Goal: Transaction & Acquisition: Purchase product/service

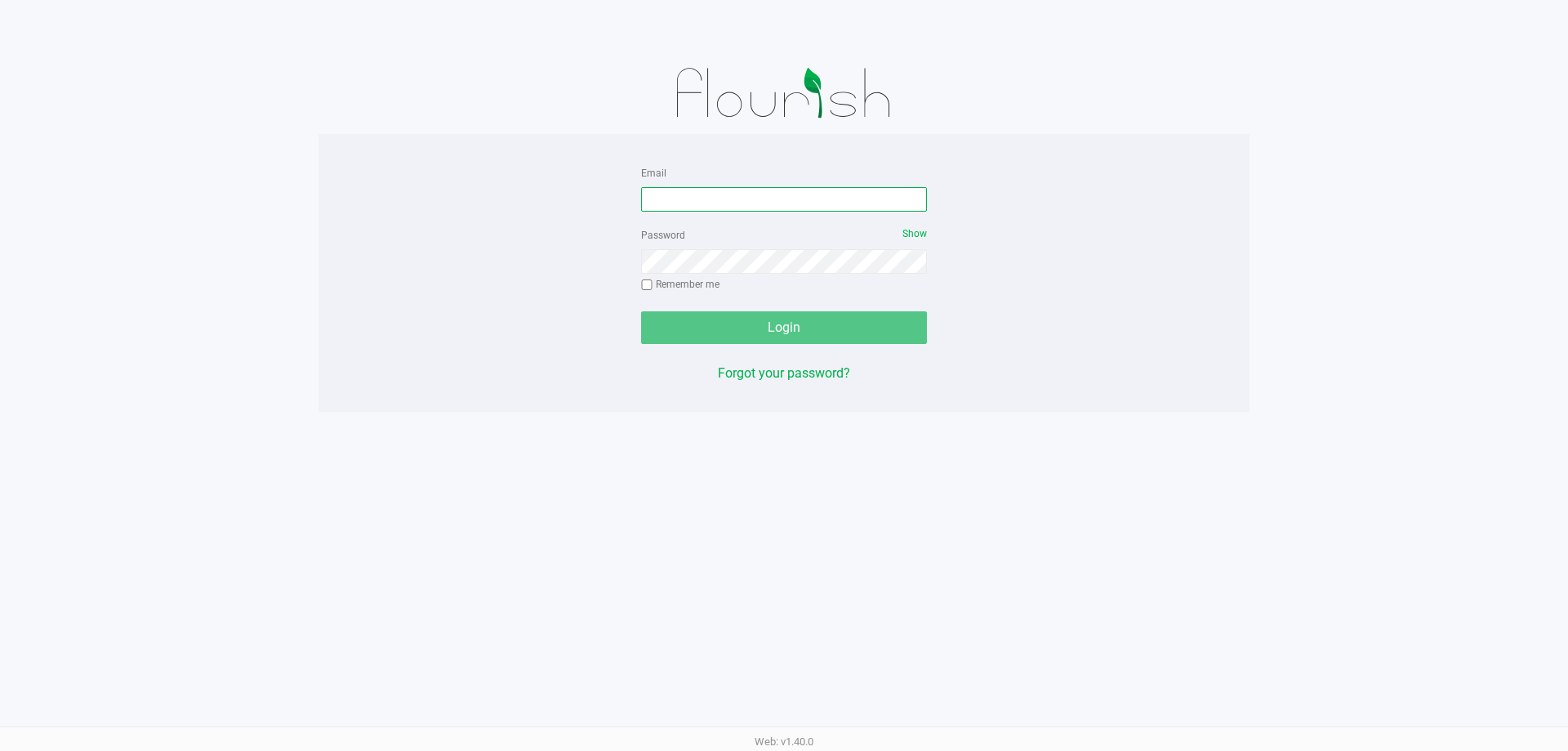
click at [692, 192] on input "Email" at bounding box center [784, 199] width 286 height 24
type input "[EMAIL_ADDRESS][DOMAIN_NAME]"
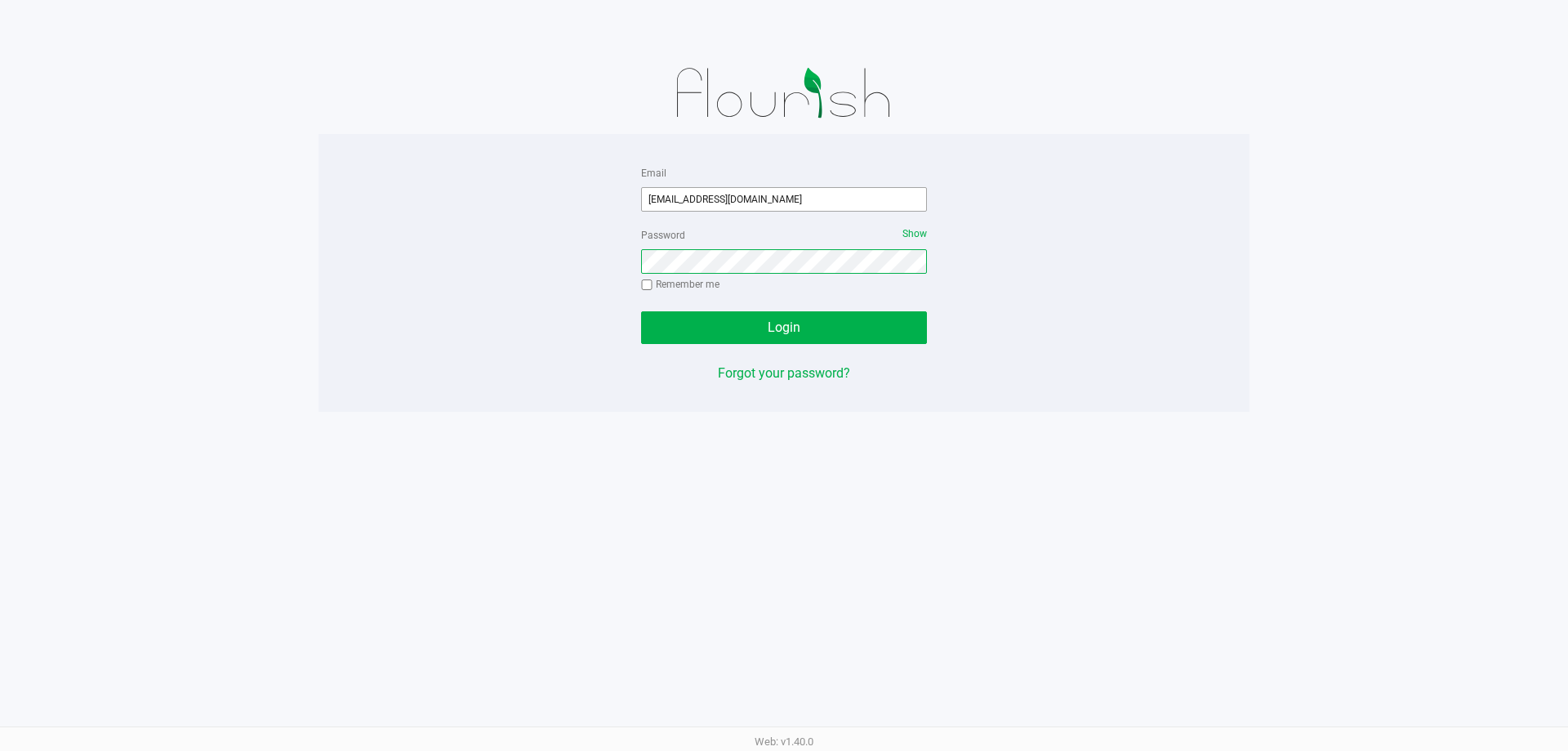
click at [641, 311] on button "Login" at bounding box center [784, 327] width 286 height 33
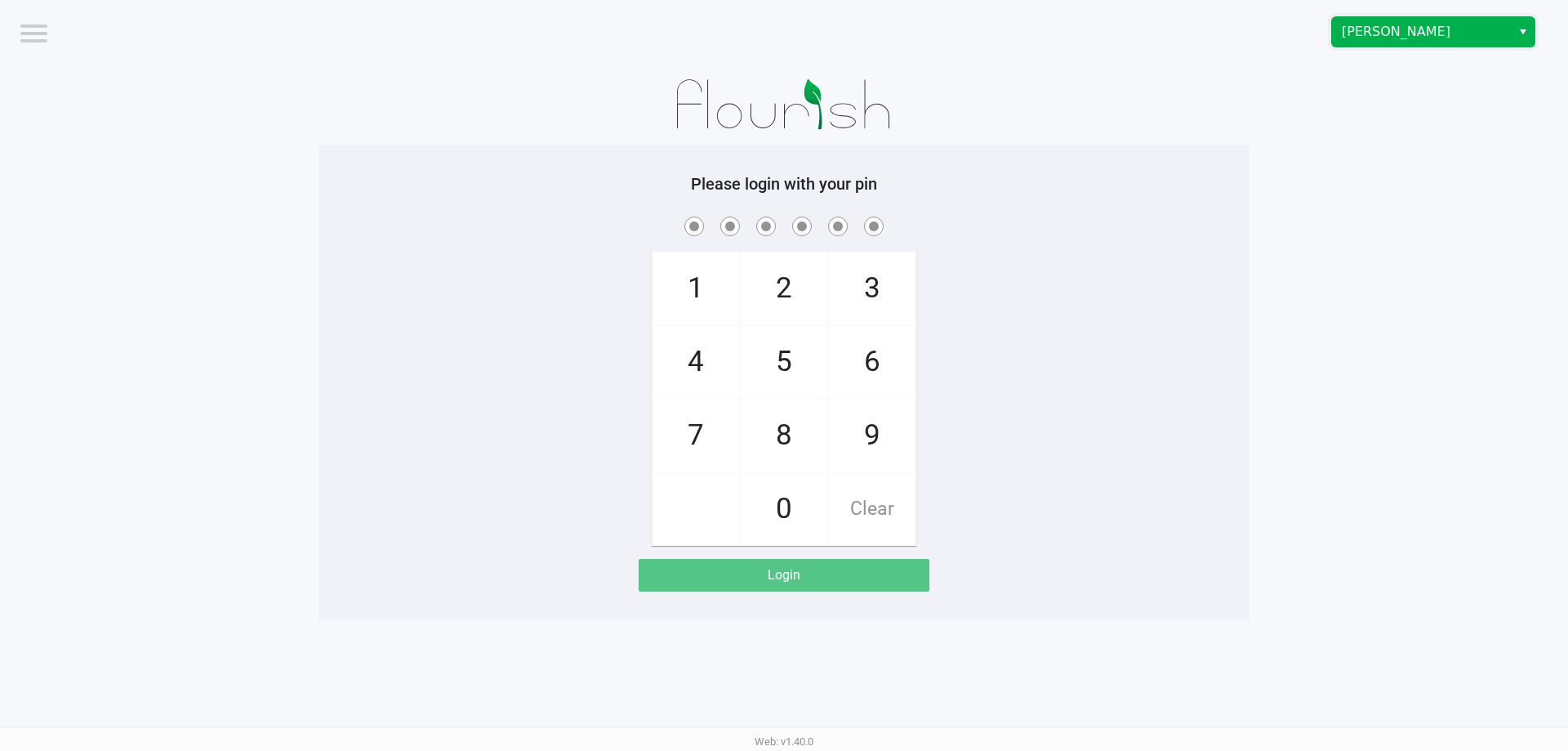
click at [1421, 34] on span "[PERSON_NAME]" at bounding box center [1421, 31] width 159 height 20
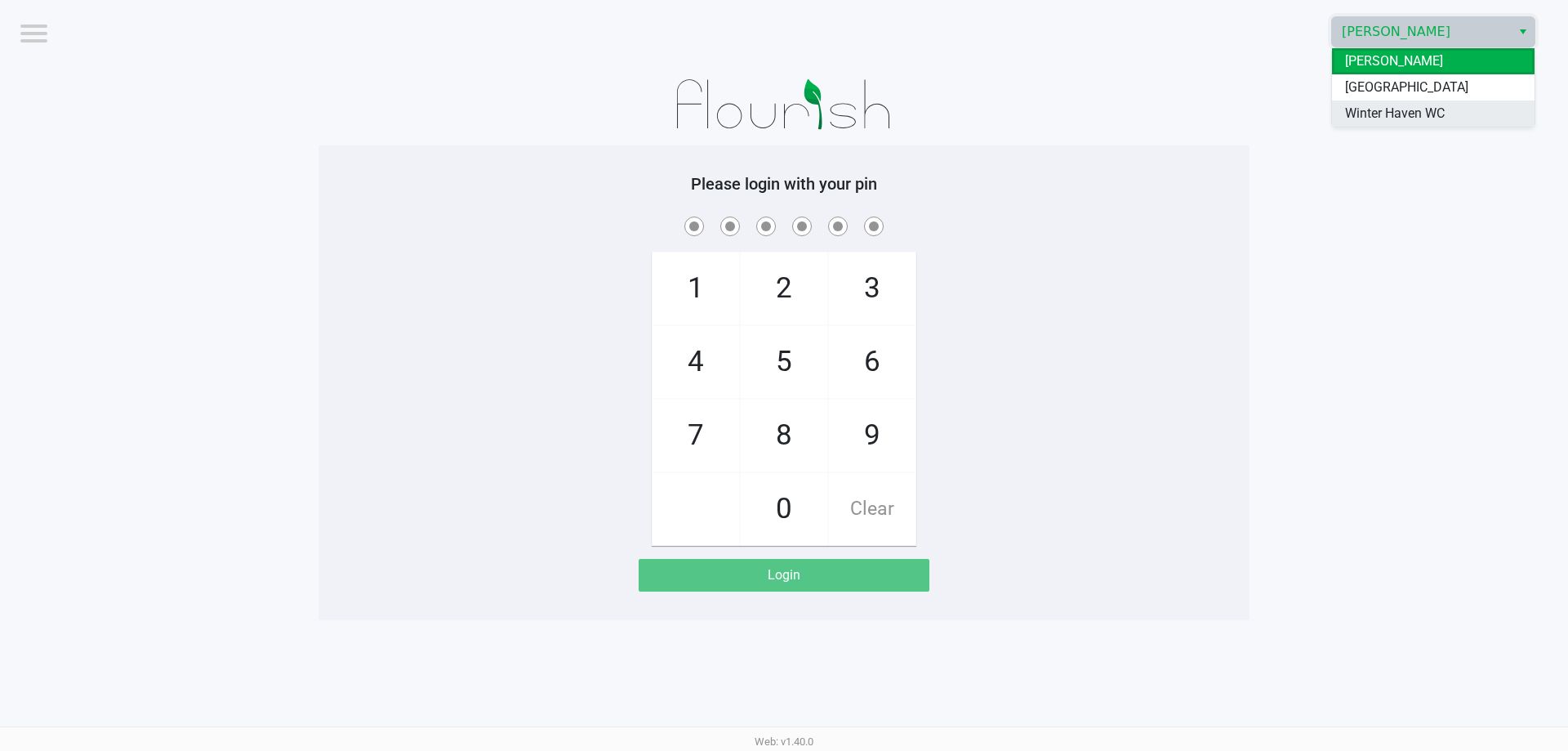
click at [1405, 112] on span "Winter Haven WC" at bounding box center [1394, 113] width 100 height 20
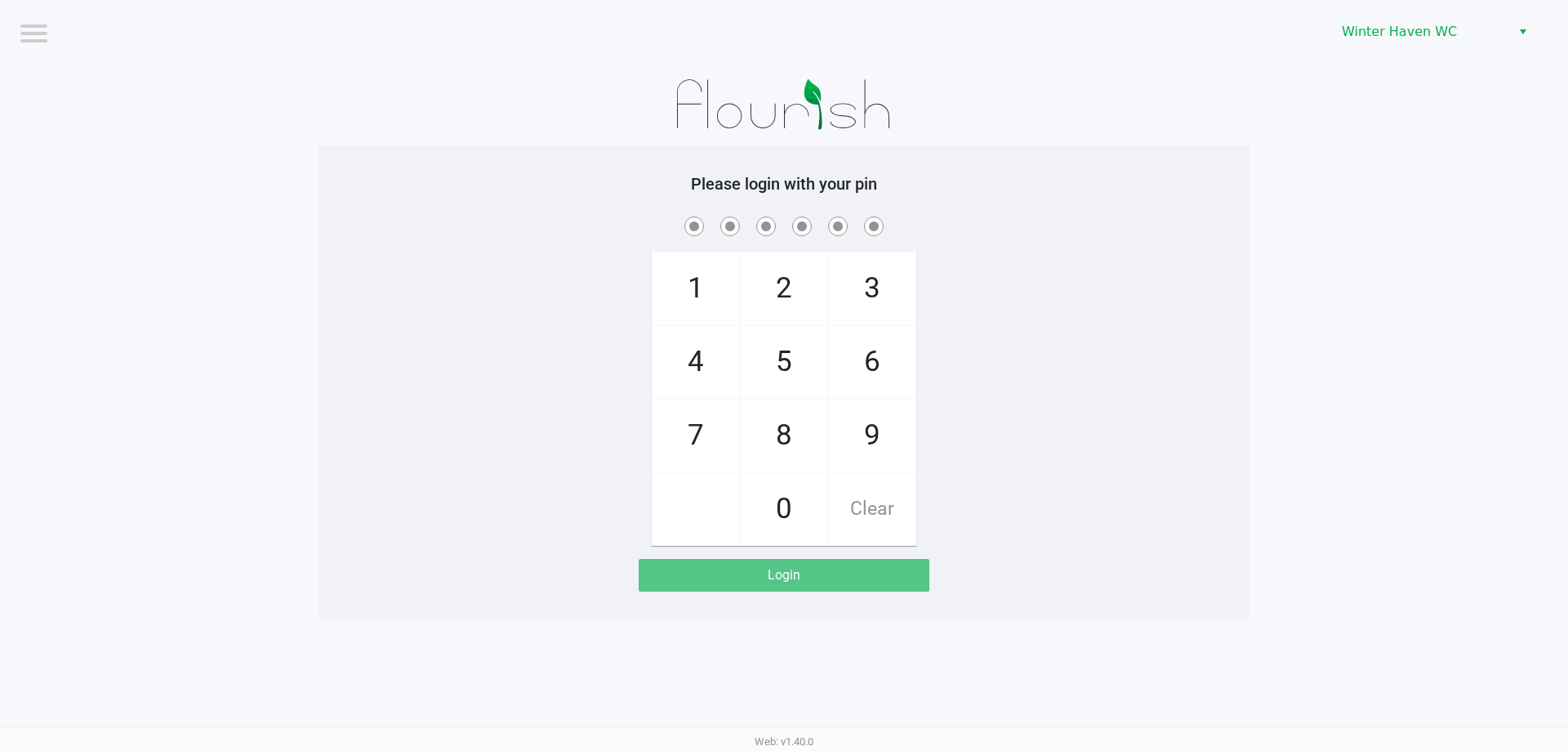
click at [1305, 228] on app-pos-login-wrapper "Logout [GEOGRAPHIC_DATA] WC Please login with your pin 1 4 7 2 5 8 0 3 6 9 Clea…" at bounding box center [784, 310] width 1568 height 620
checkbox input "true"
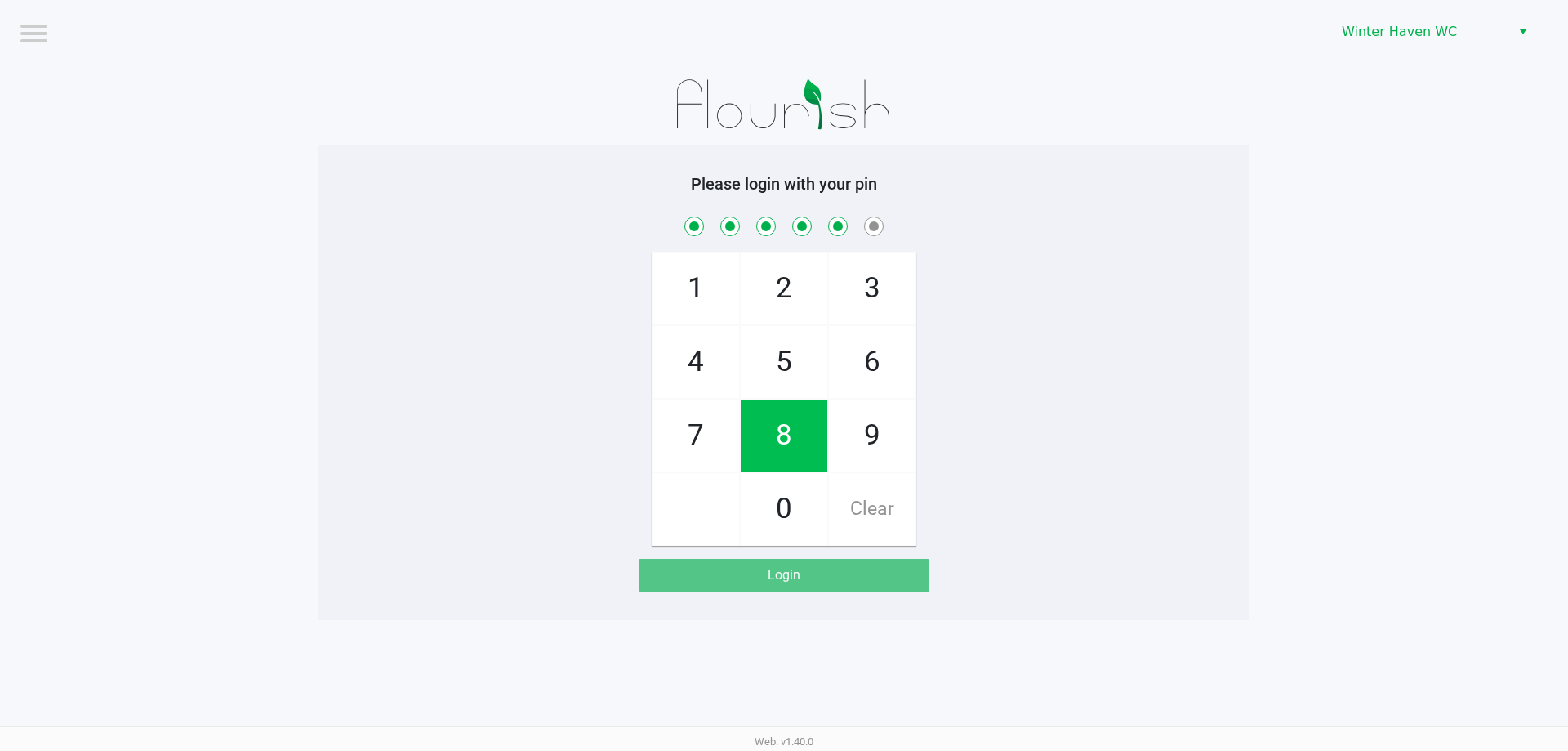
checkbox input "true"
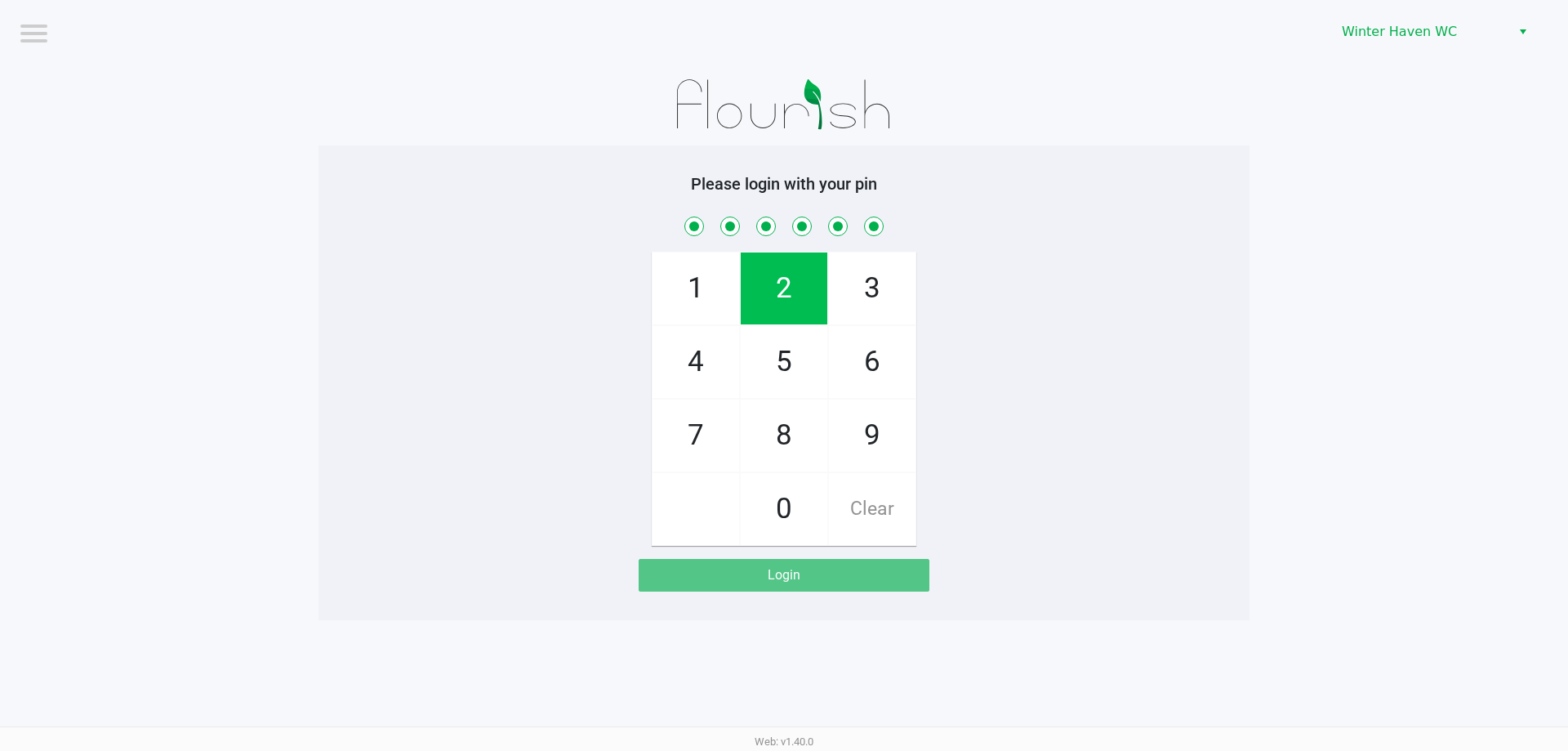
checkbox input "true"
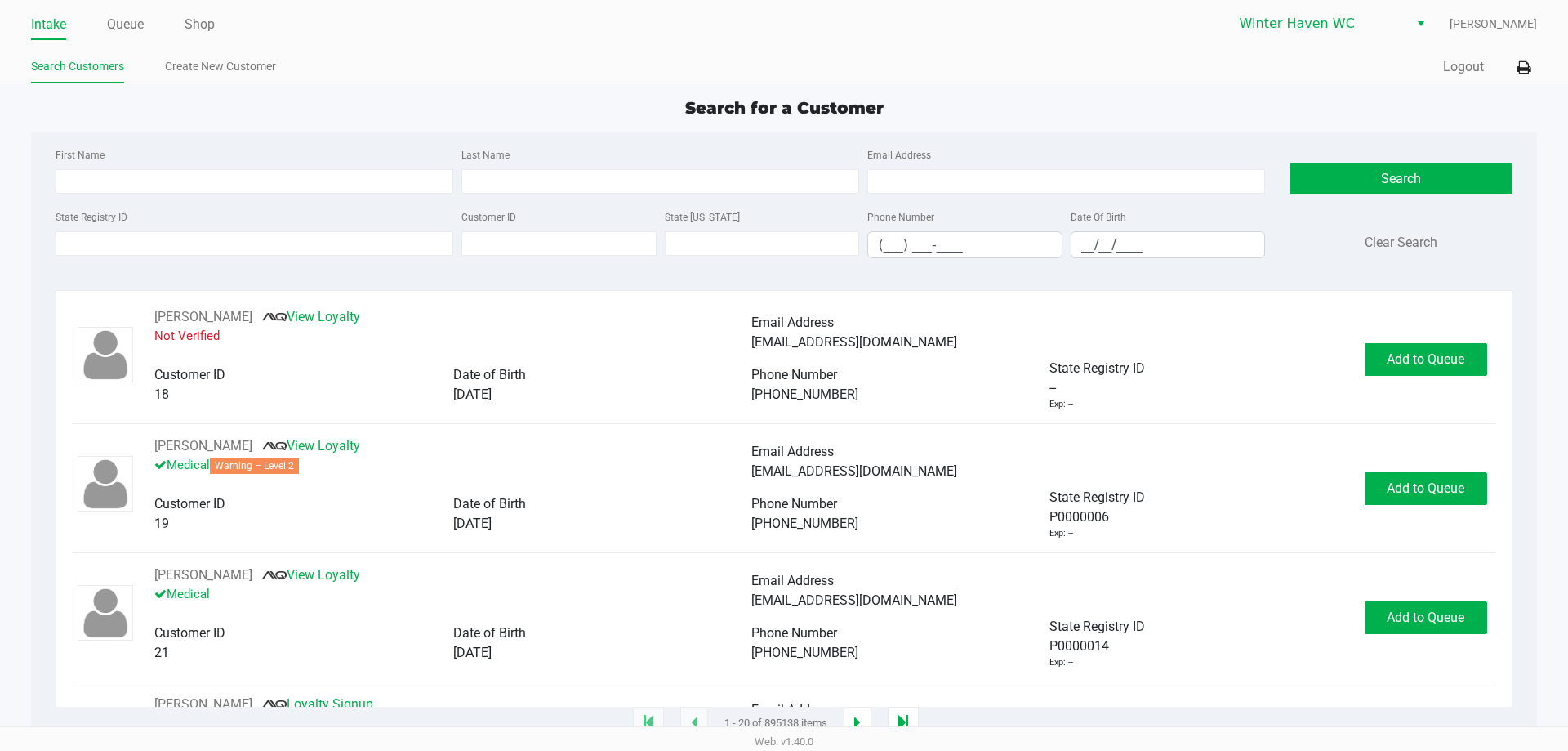
click at [482, 151] on label "Last Name" at bounding box center [485, 155] width 48 height 15
click at [482, 169] on input "Last Name" at bounding box center [660, 181] width 397 height 24
click at [390, 235] on input "State Registry ID" at bounding box center [254, 243] width 397 height 24
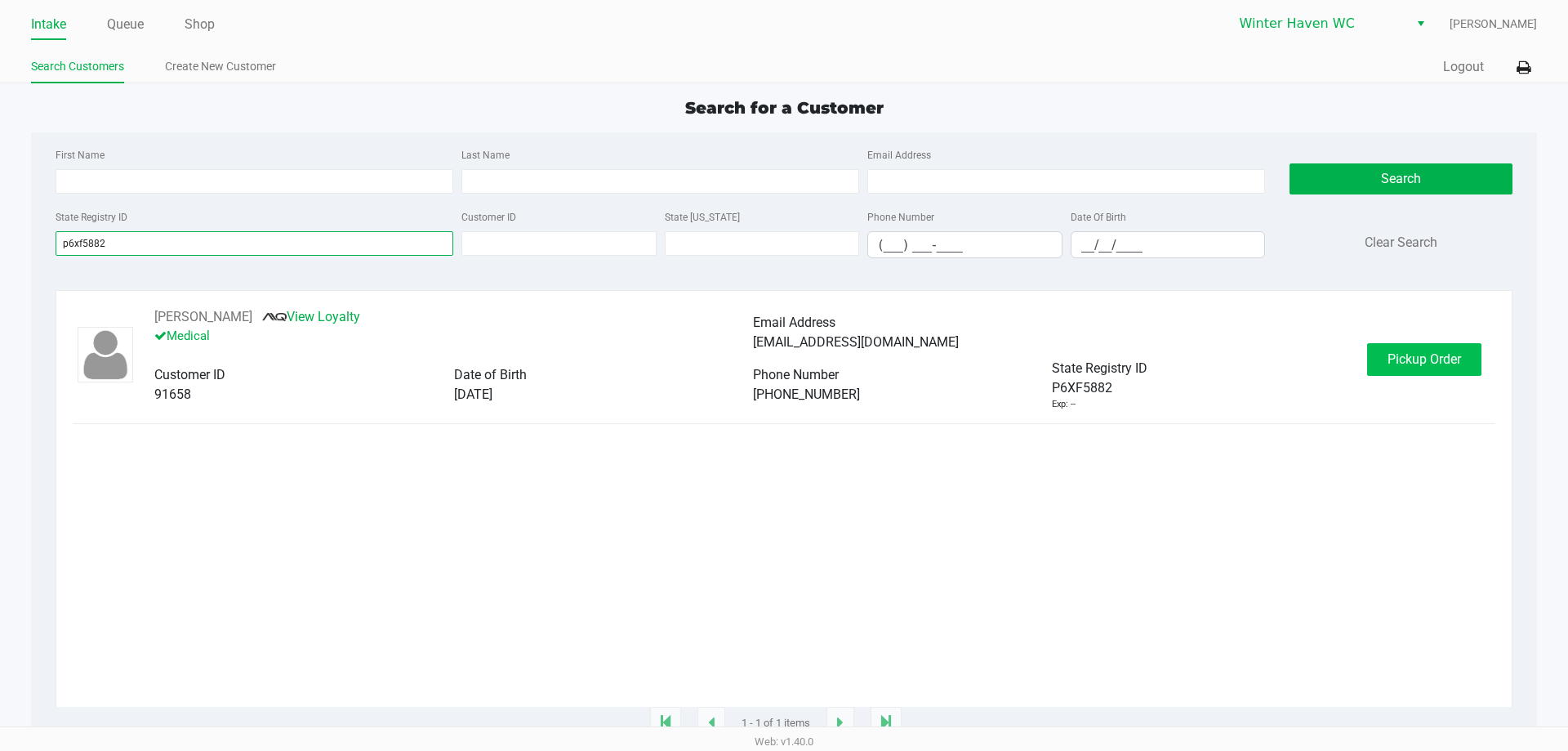
type input "p6xf5882"
click at [1423, 361] on span "Pickup Order" at bounding box center [1424, 359] width 73 height 16
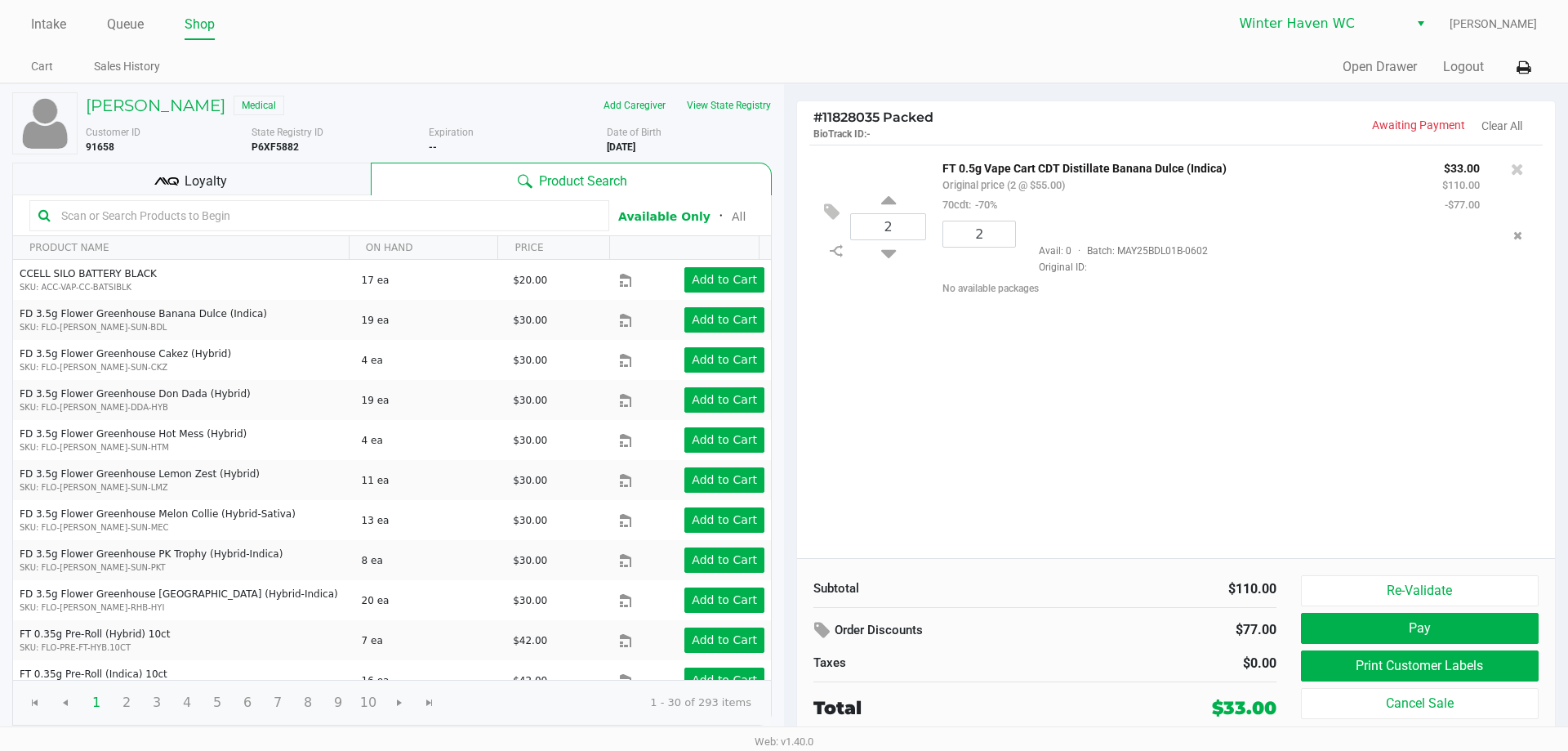
click at [324, 188] on div "Loyalty" at bounding box center [192, 179] width 359 height 33
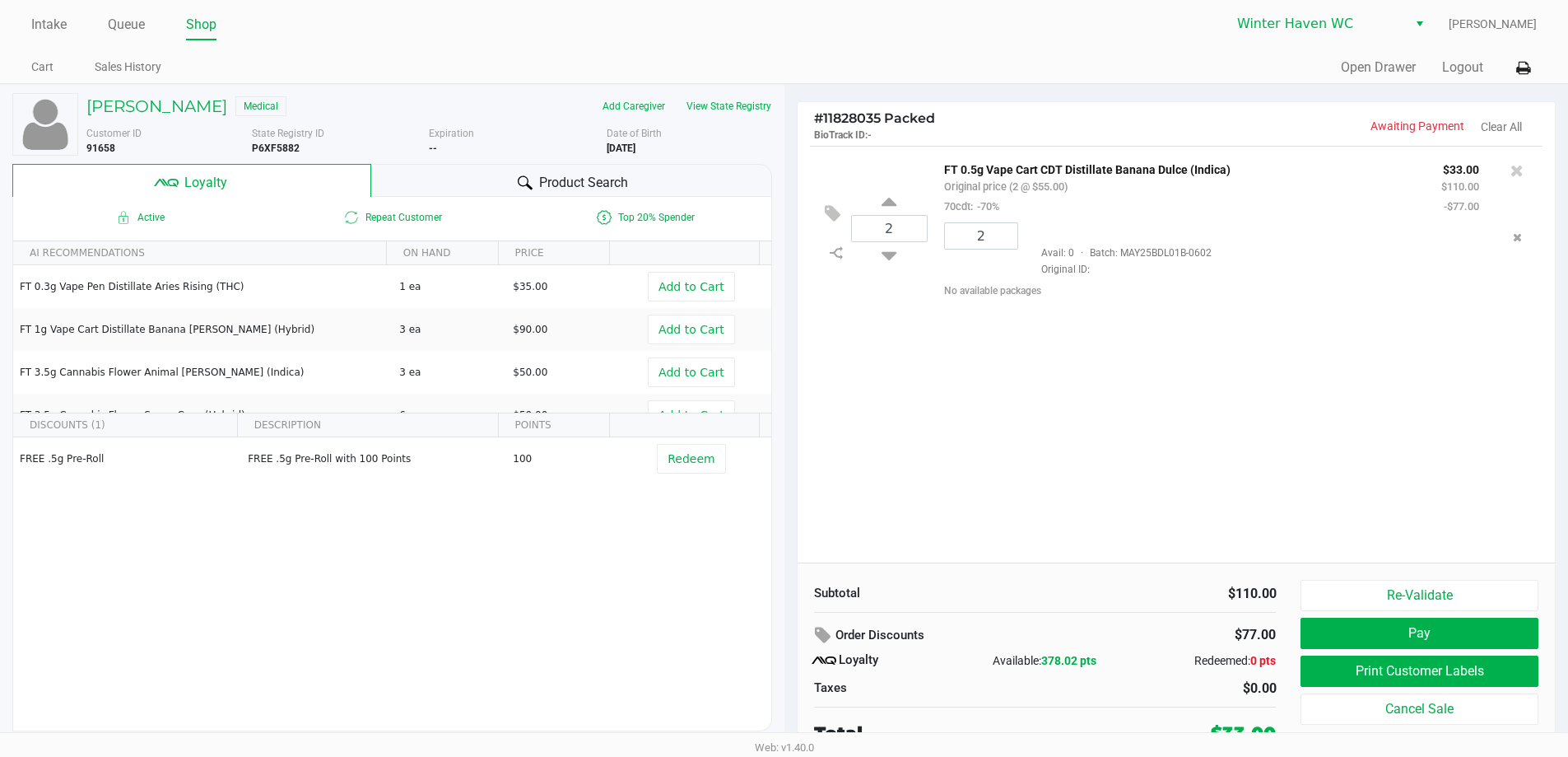
click at [624, 180] on span "Product Search" at bounding box center [583, 183] width 89 height 20
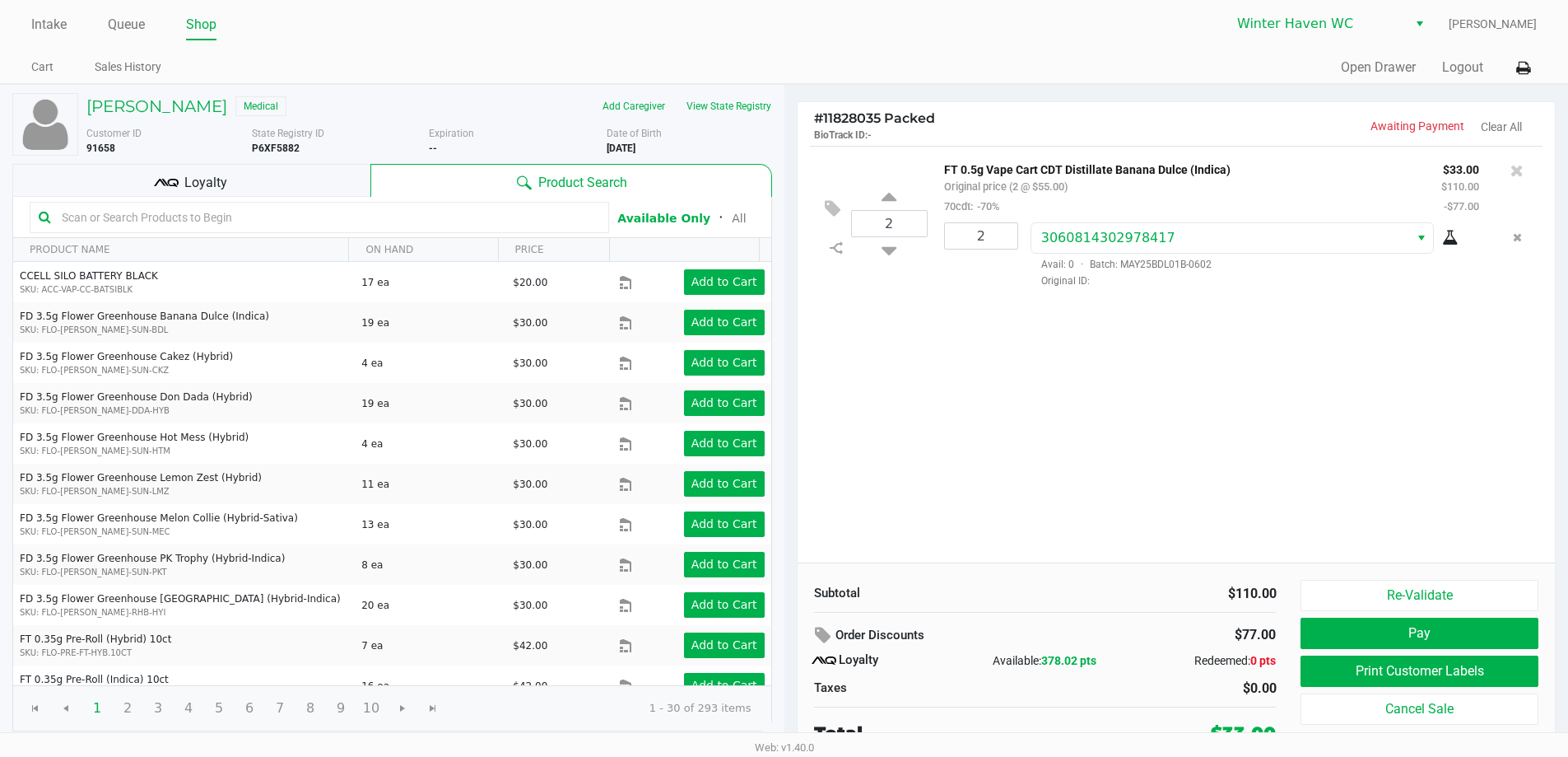
scroll to position [8, 0]
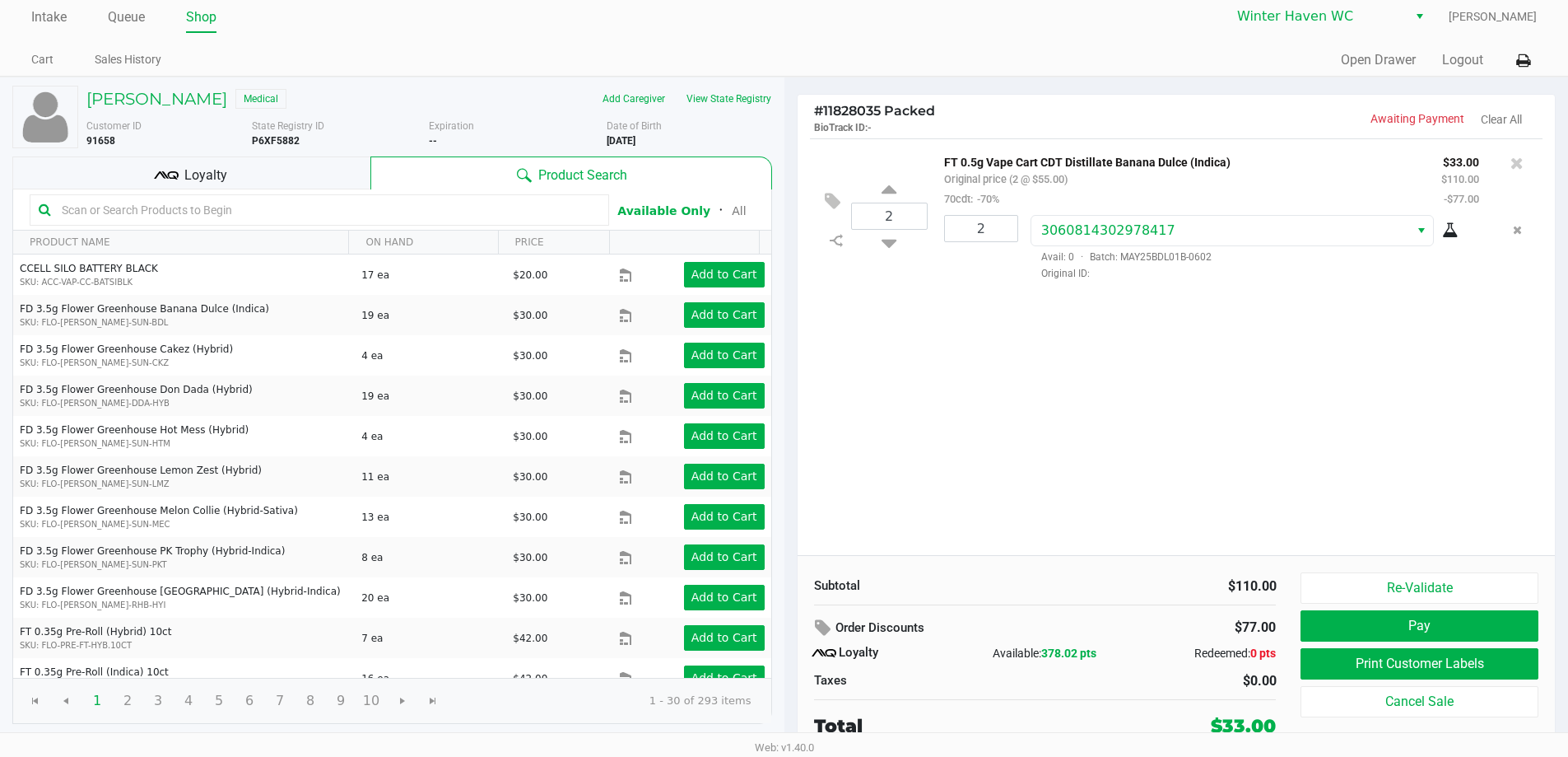
click at [1109, 390] on div "2 FT 0.5g Vape Cart CDT Distillate Banana Dulce (Indica) Original price (2 @ $5…" at bounding box center [1176, 347] width 757 height 417
click at [1392, 664] on button "Print Customer Labels" at bounding box center [1418, 663] width 237 height 31
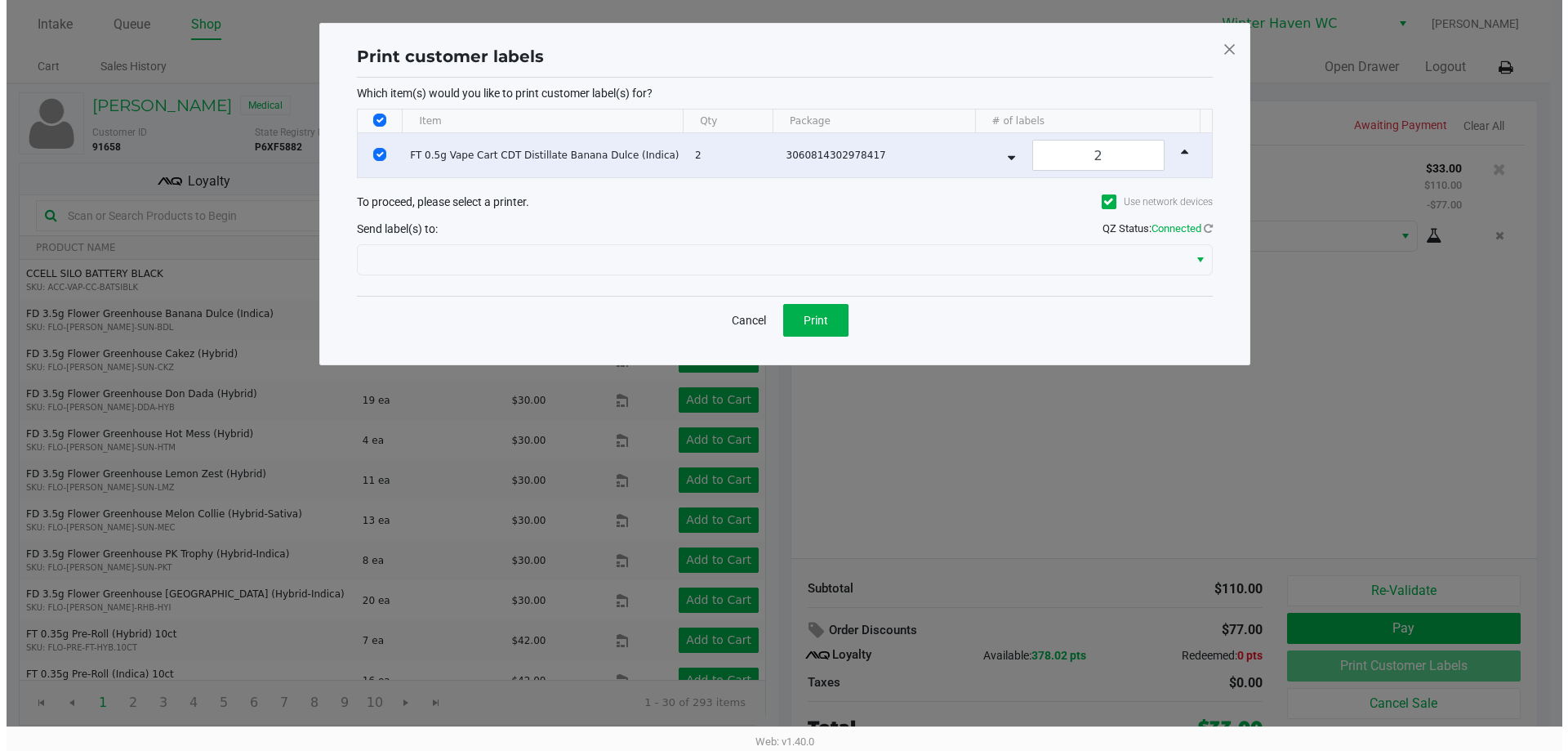
scroll to position [0, 0]
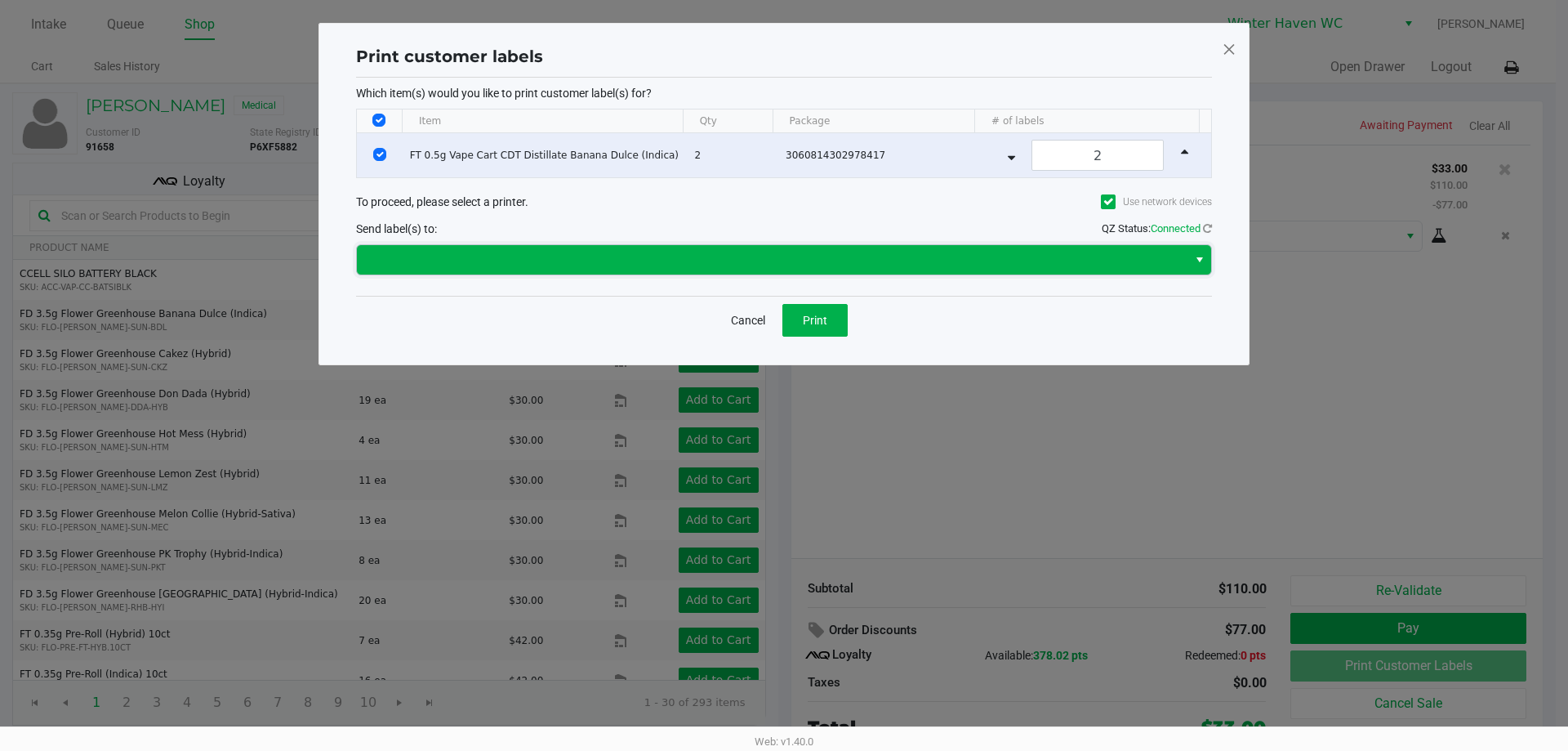
click at [801, 253] on span at bounding box center [771, 259] width 811 height 20
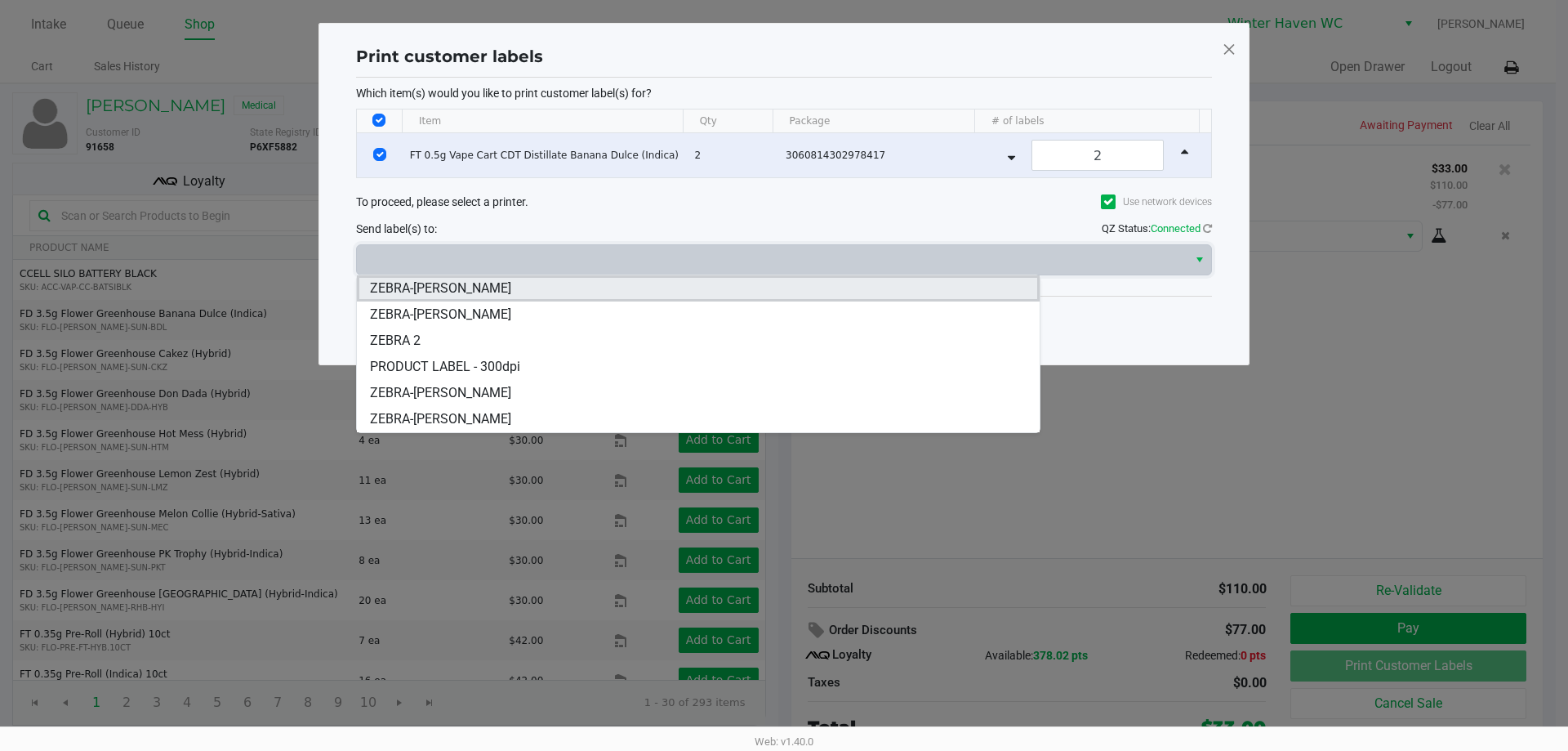
click at [640, 289] on li "ZEBRA-[PERSON_NAME]" at bounding box center [698, 289] width 683 height 26
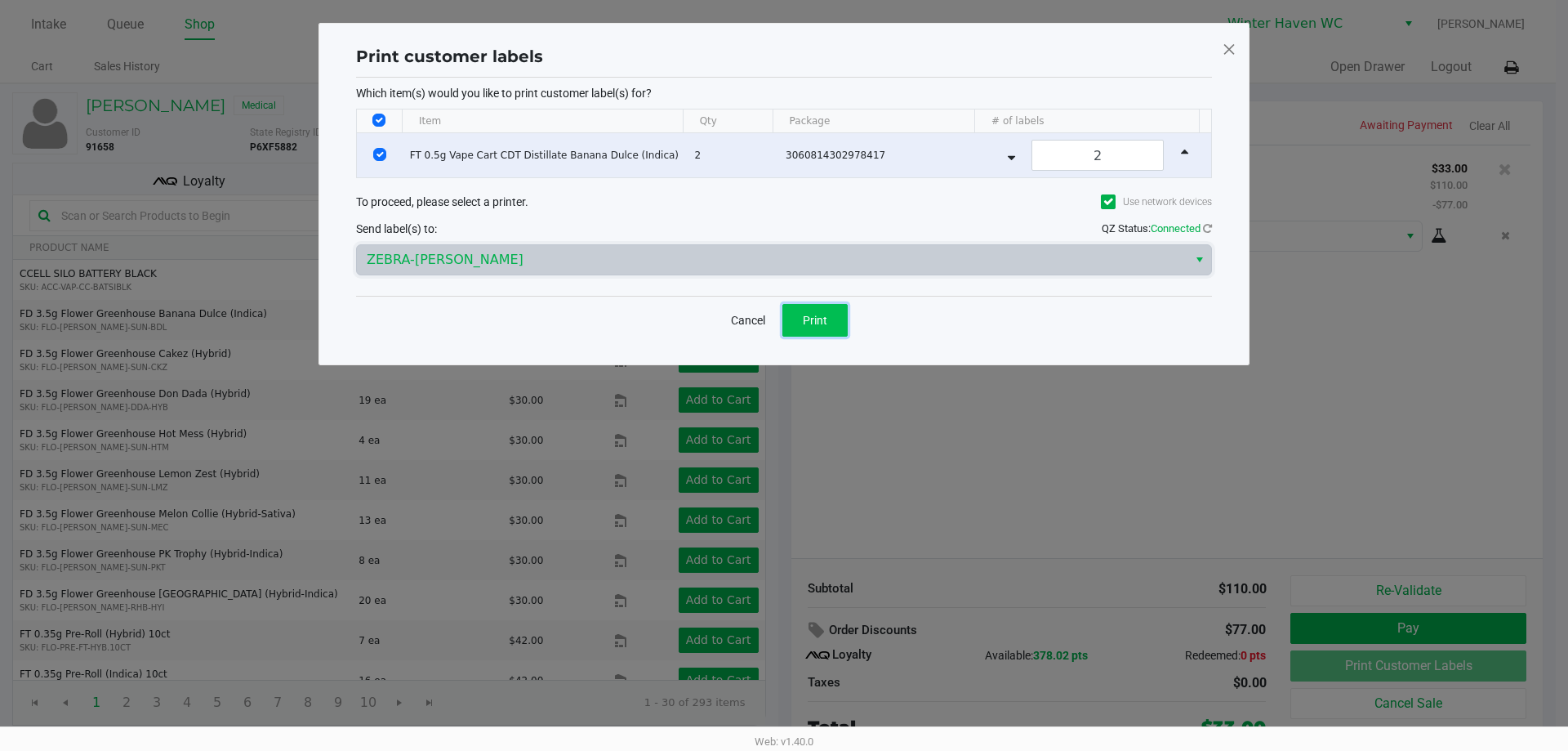
click at [801, 327] on button "Print" at bounding box center [815, 320] width 66 height 33
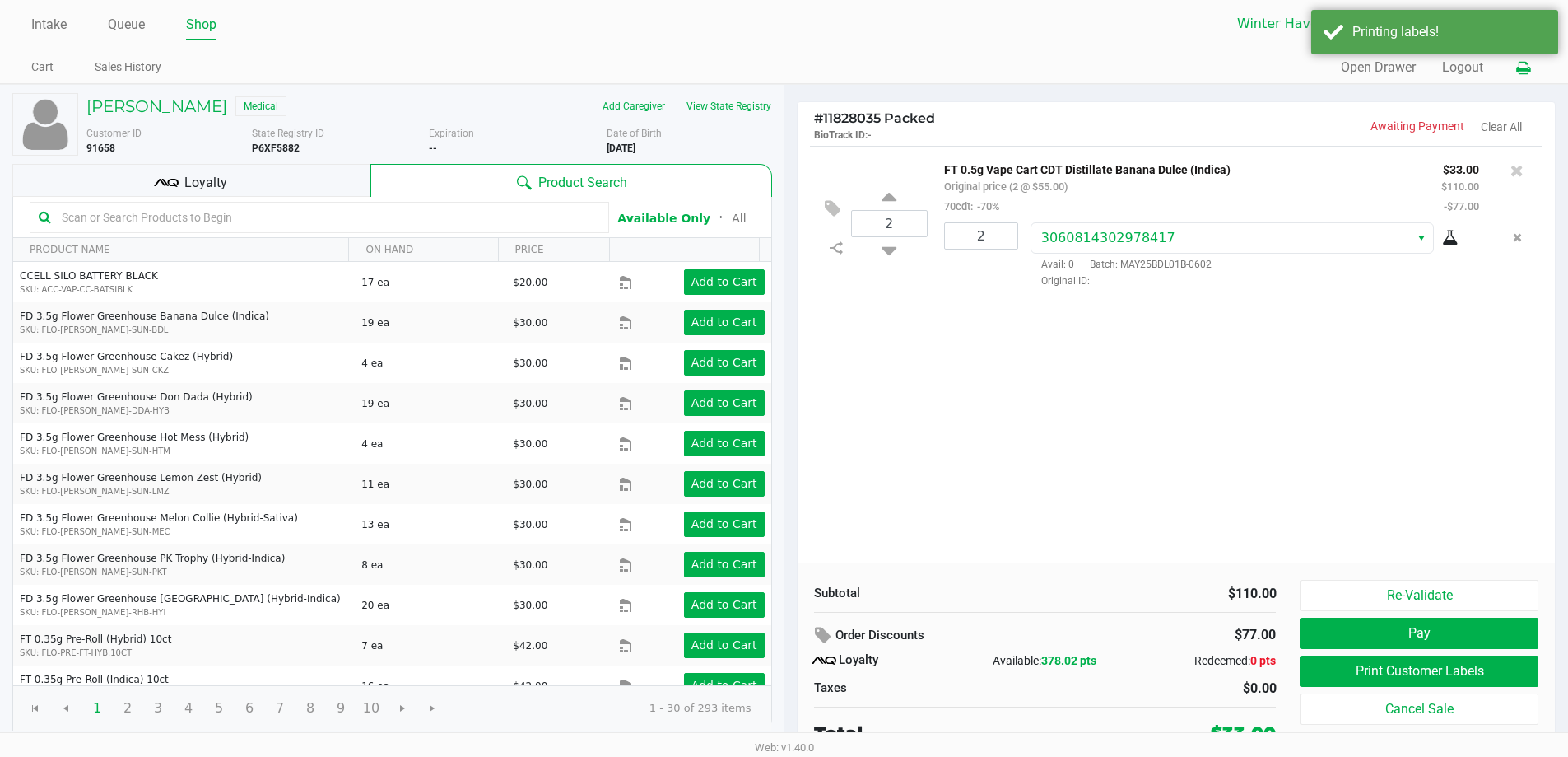
click at [1523, 68] on icon at bounding box center [1523, 68] width 14 height 11
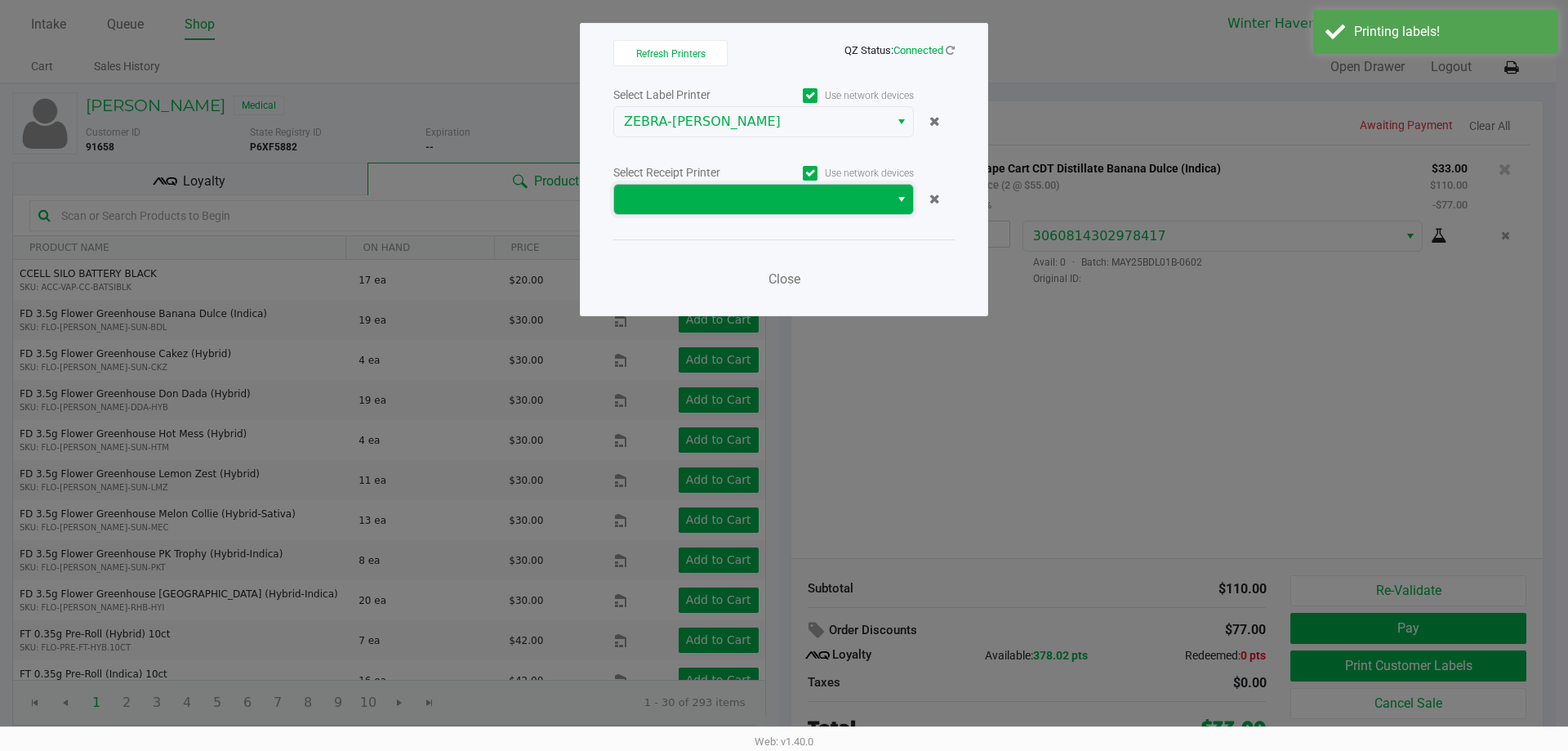
click at [868, 188] on span at bounding box center [752, 198] width 275 height 29
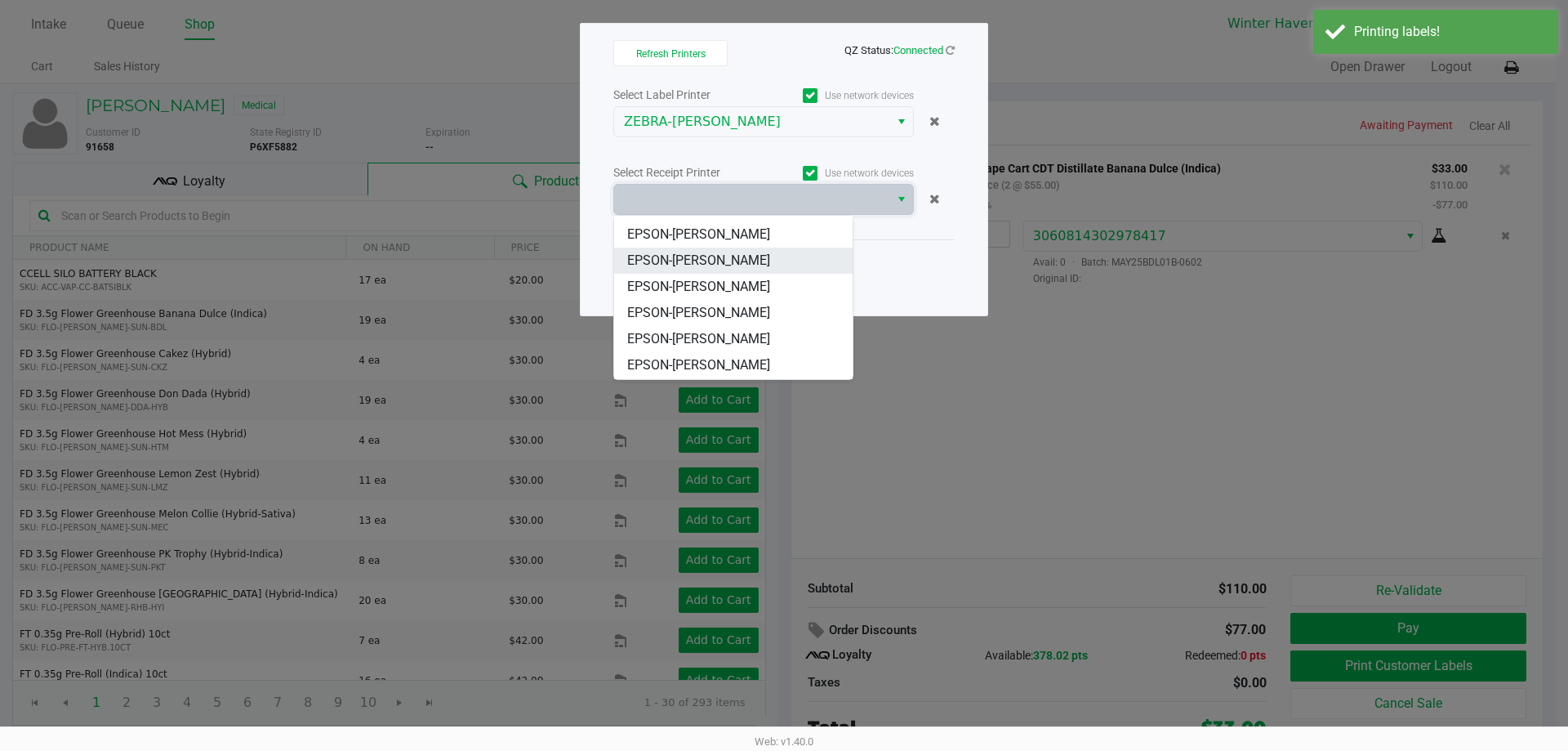
scroll to position [71, 0]
click at [750, 304] on span "EPSON-[PERSON_NAME]" at bounding box center [698, 313] width 143 height 20
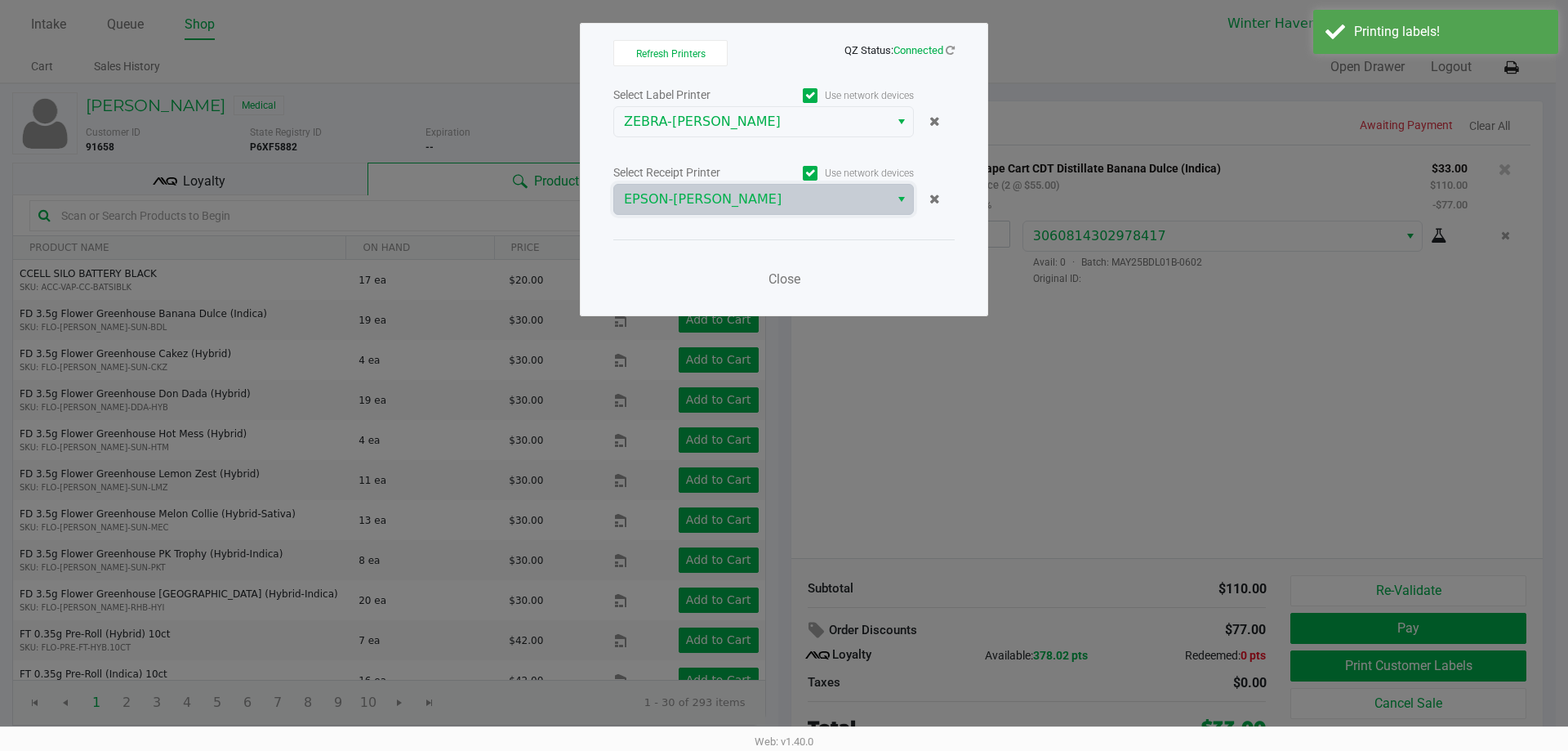
click at [703, 246] on div "Close" at bounding box center [784, 269] width 341 height 59
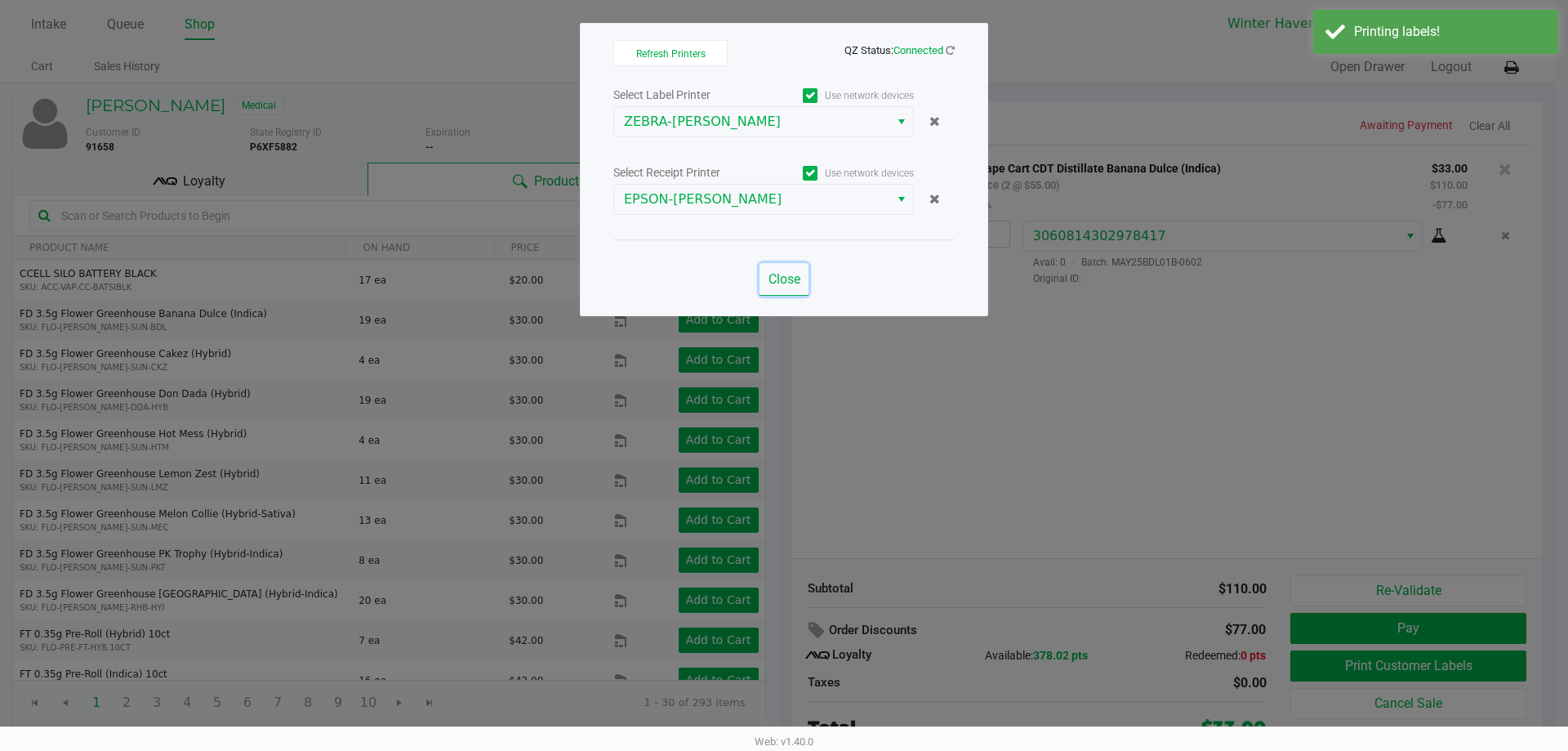
click at [768, 275] on span "Close" at bounding box center [784, 279] width 32 height 16
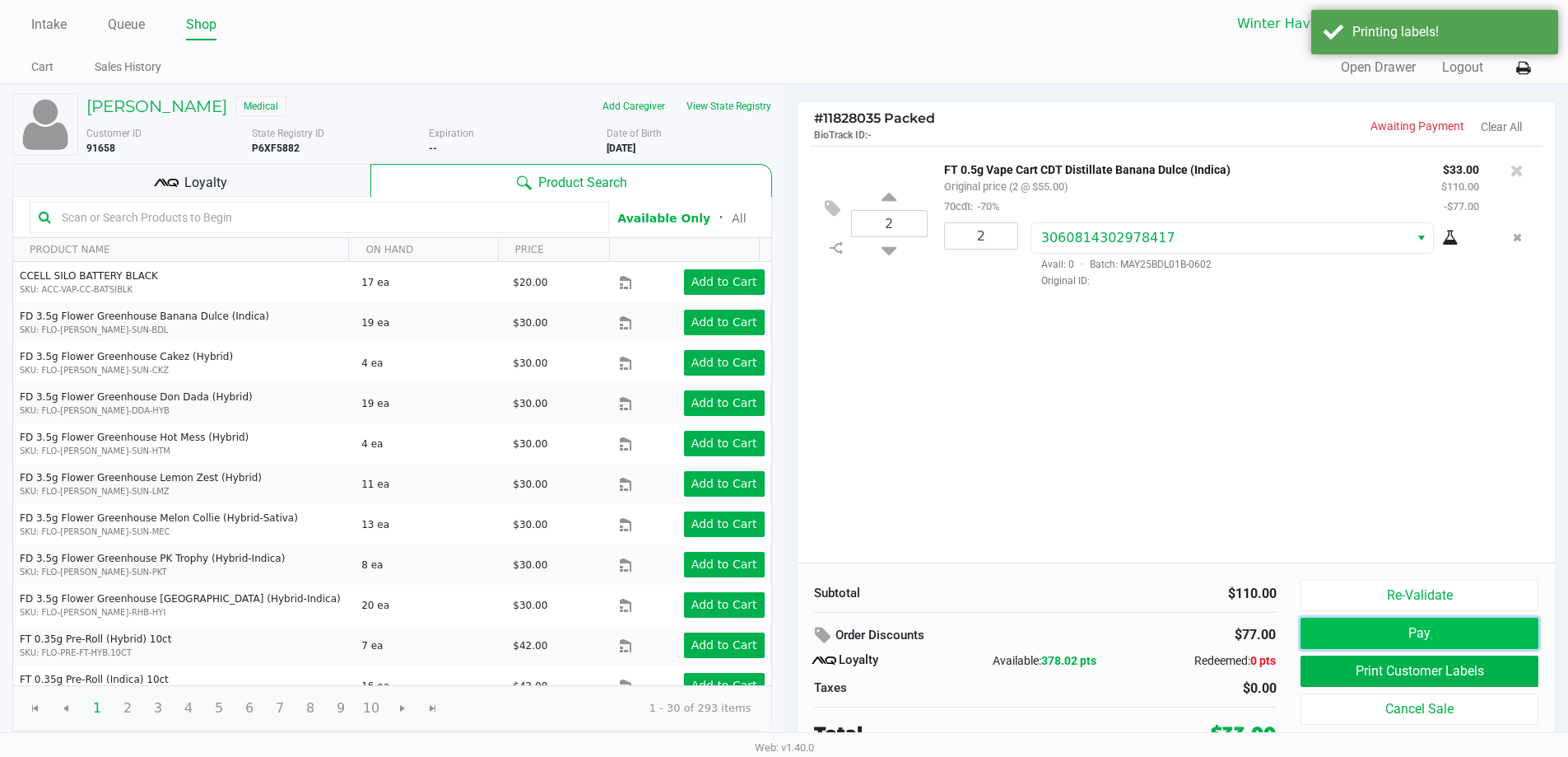
click at [1391, 627] on button "Pay" at bounding box center [1418, 633] width 237 height 31
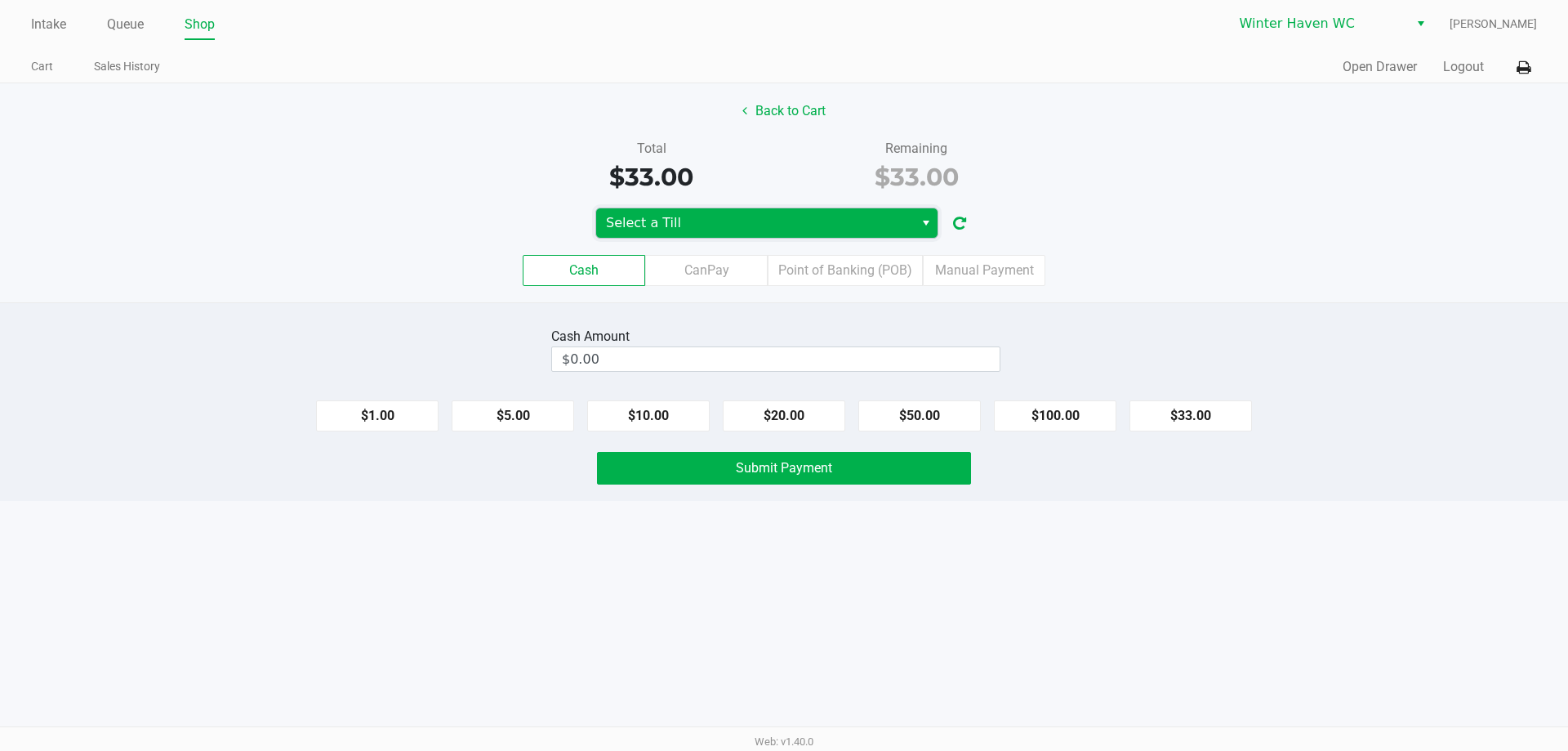
click at [786, 227] on span "Select a Till" at bounding box center [754, 223] width 298 height 20
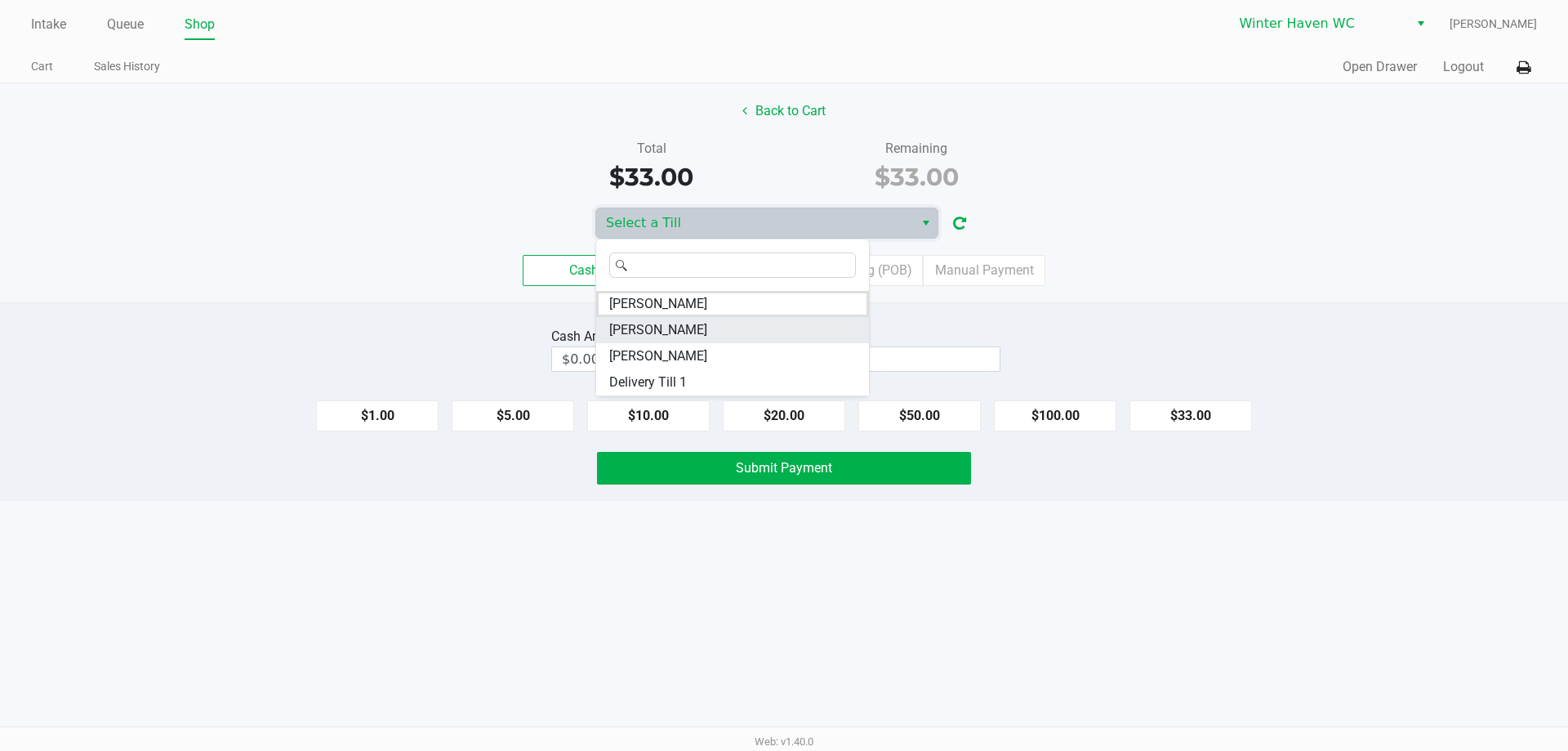
click at [705, 321] on li "[PERSON_NAME]" at bounding box center [732, 330] width 272 height 26
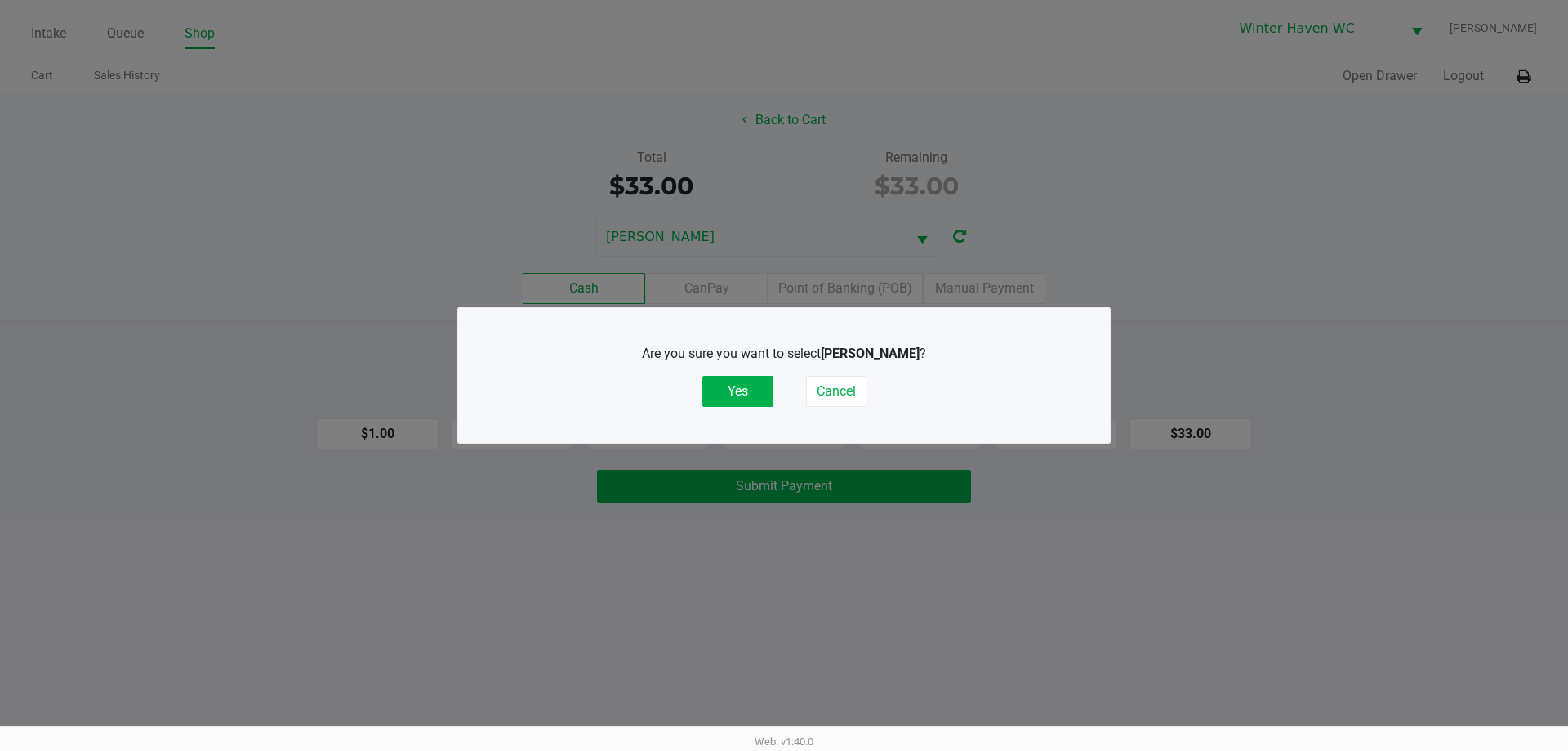
click at [747, 375] on div "Are you sure you want to select [PERSON_NAME] ? Yes Cancel" at bounding box center [784, 375] width 586 height 63
click at [756, 391] on button "Yes" at bounding box center [737, 391] width 71 height 31
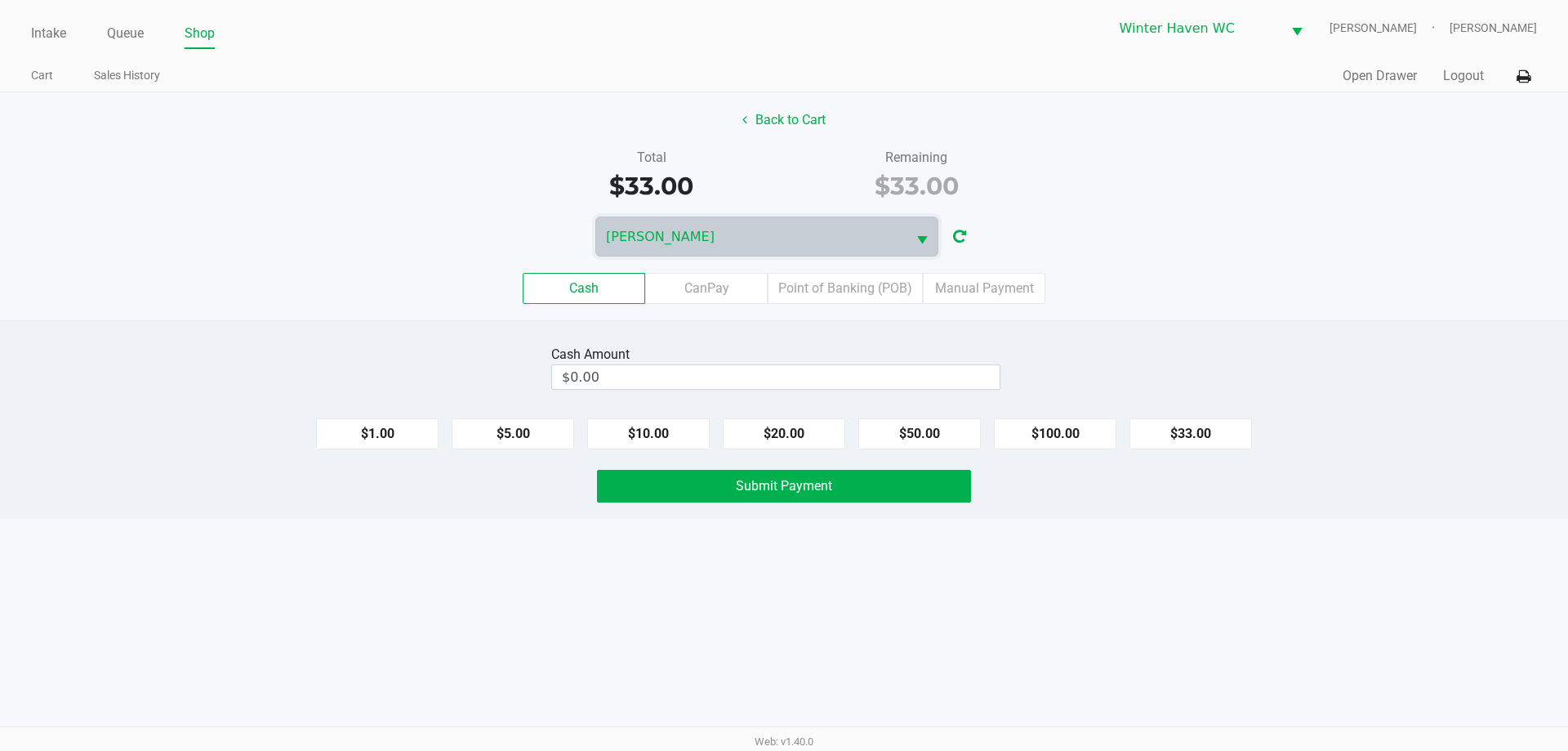
click at [1425, 181] on div "Total $33.00 Remaining $33.00" at bounding box center [784, 176] width 1592 height 56
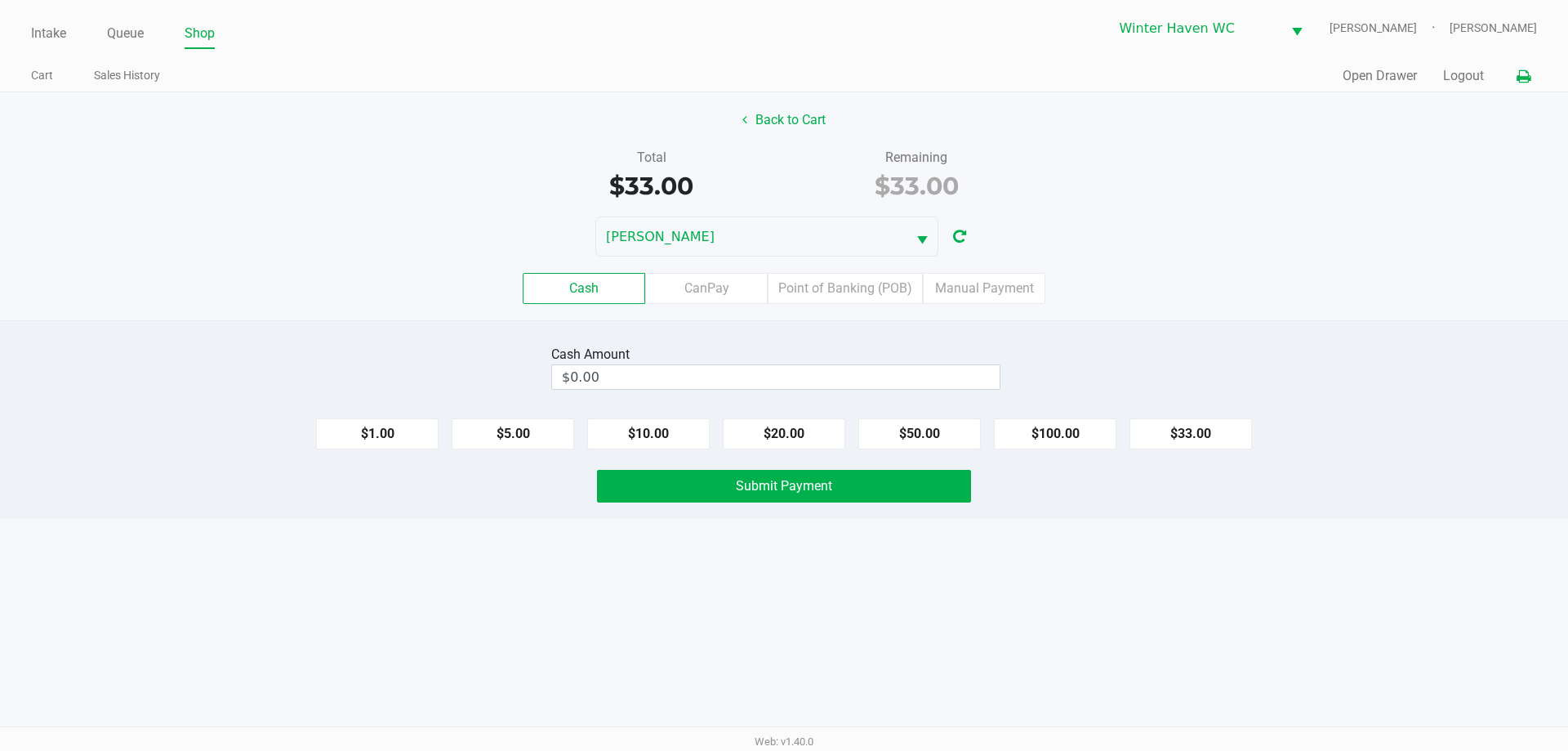
click at [1529, 79] on icon at bounding box center [1523, 77] width 14 height 11
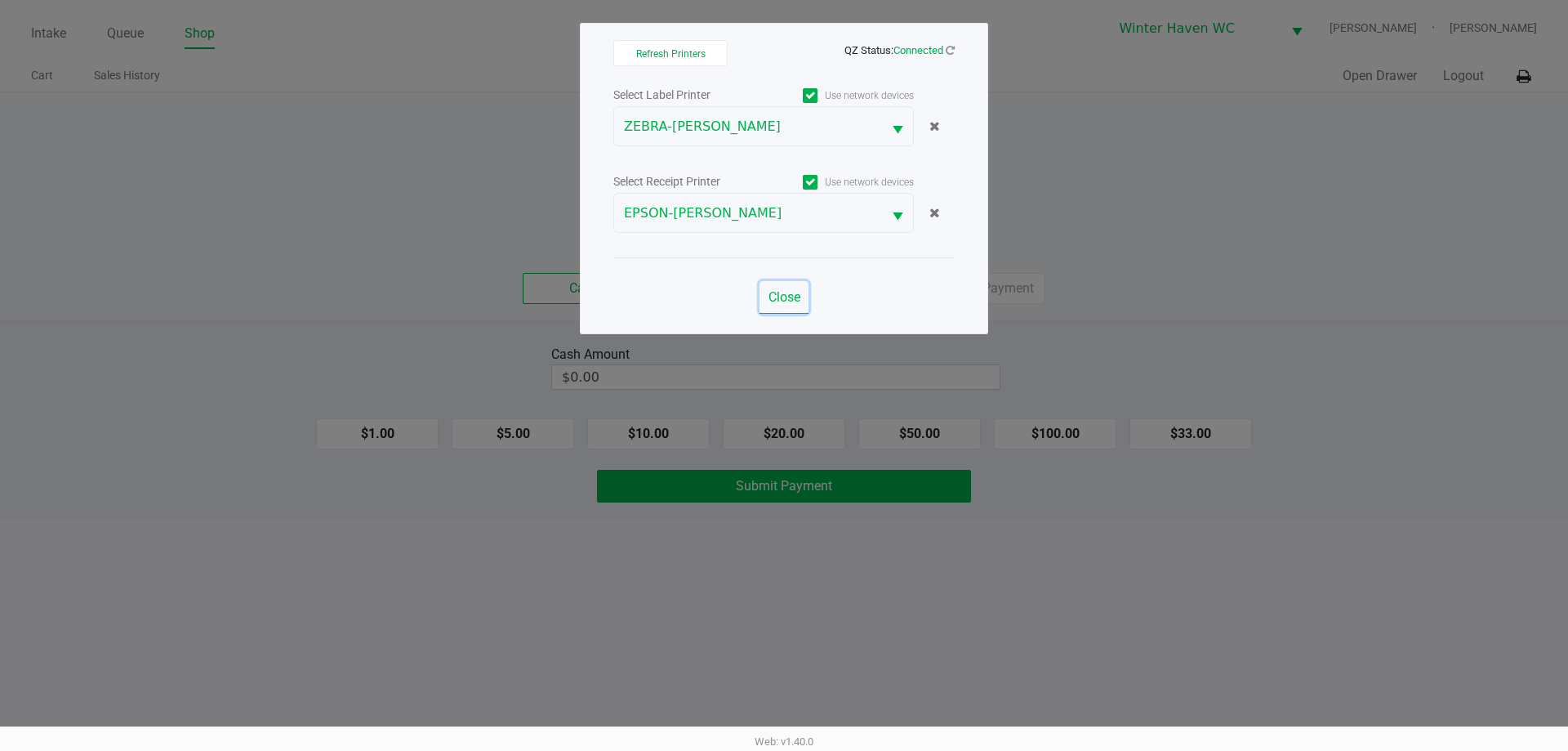
click at [783, 293] on span "Close" at bounding box center [784, 297] width 32 height 16
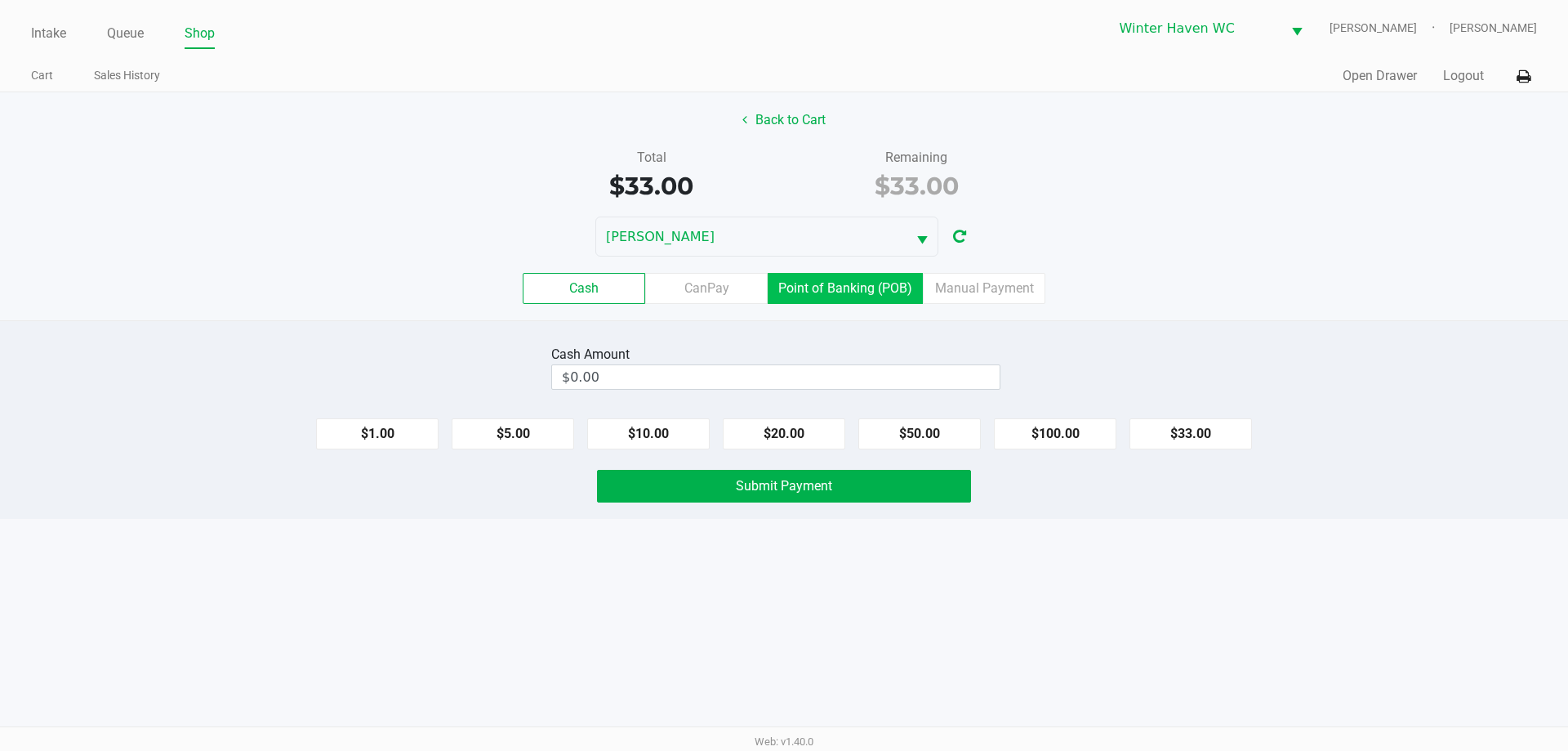
click at [821, 293] on label "Point of Banking (POB)" at bounding box center [845, 288] width 155 height 31
click at [0, 0] on 7 "Point of Banking (POB)" at bounding box center [0, 0] width 0 height 0
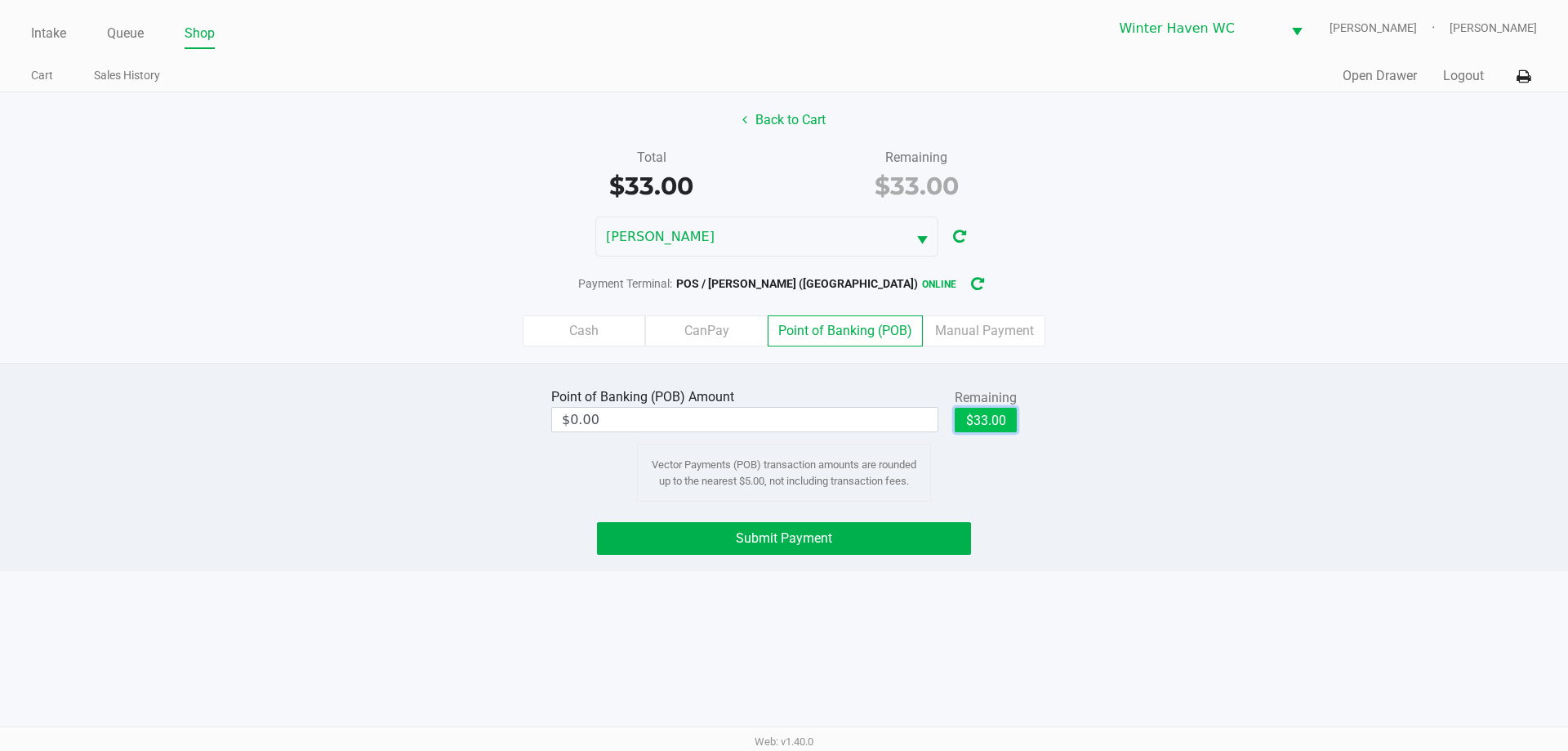
click at [998, 420] on button "$33.00" at bounding box center [986, 420] width 62 height 24
type input "$33.00"
click at [806, 526] on button "Submit Payment" at bounding box center [784, 538] width 374 height 33
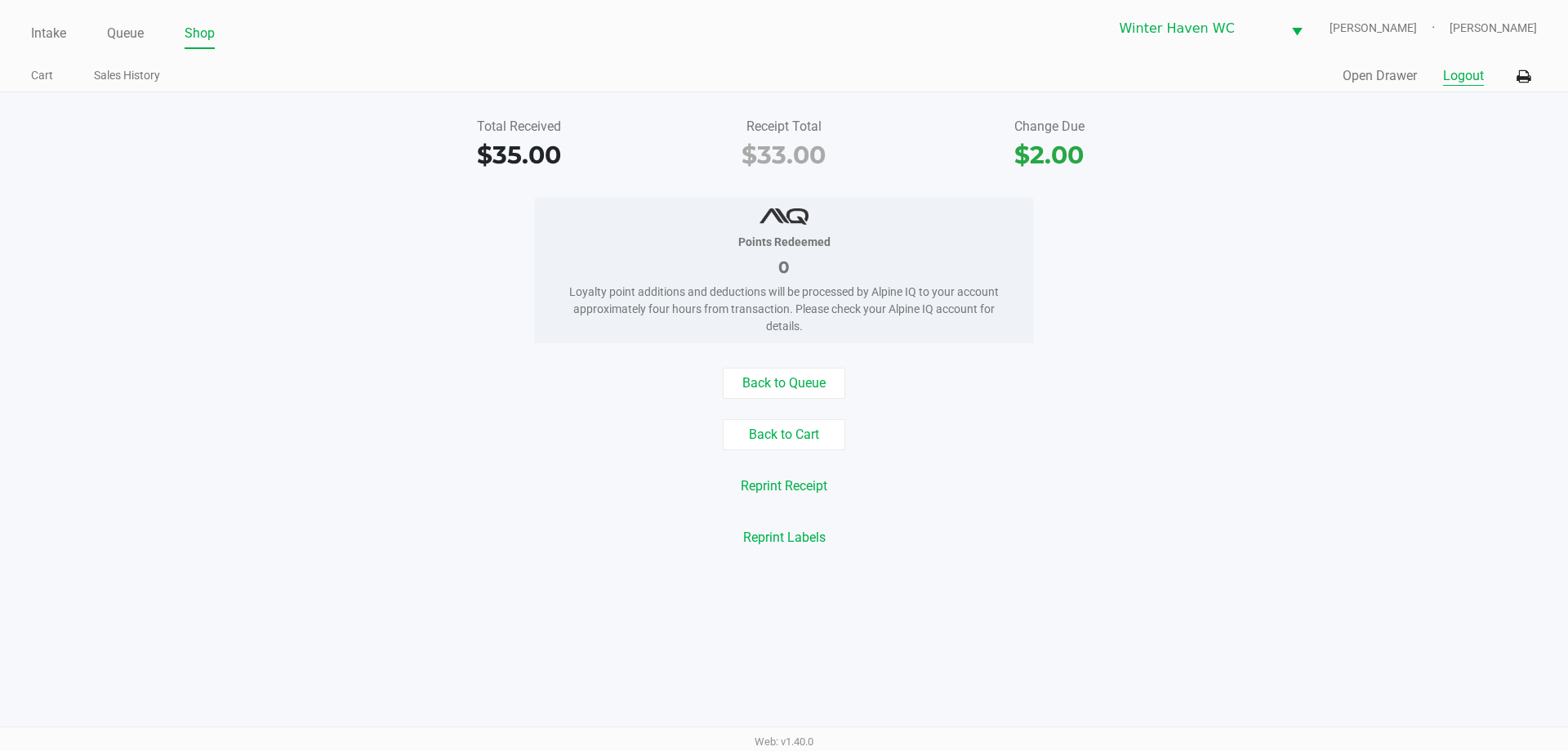
click at [1466, 78] on button "Logout" at bounding box center [1463, 75] width 40 height 20
